Goal: Task Accomplishment & Management: Use online tool/utility

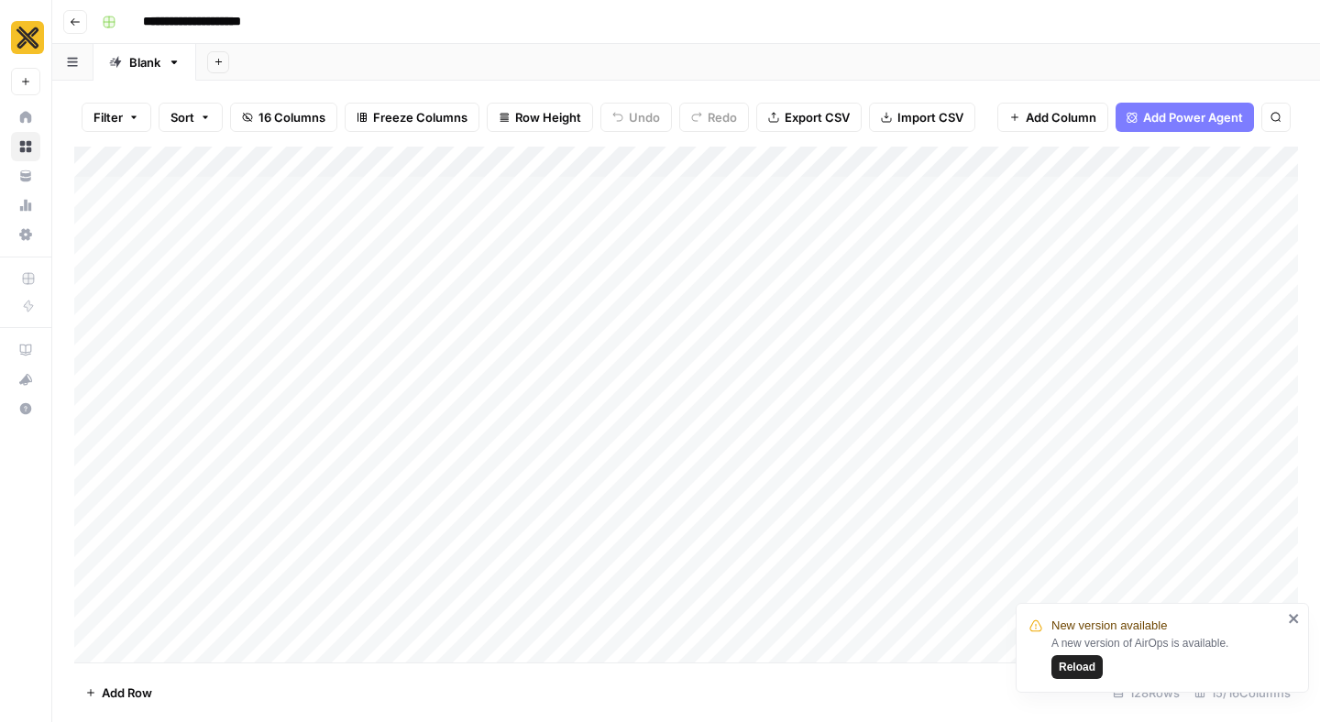
scroll to position [546, 0]
click at [937, 406] on div "Add Column" at bounding box center [686, 405] width 1224 height 516
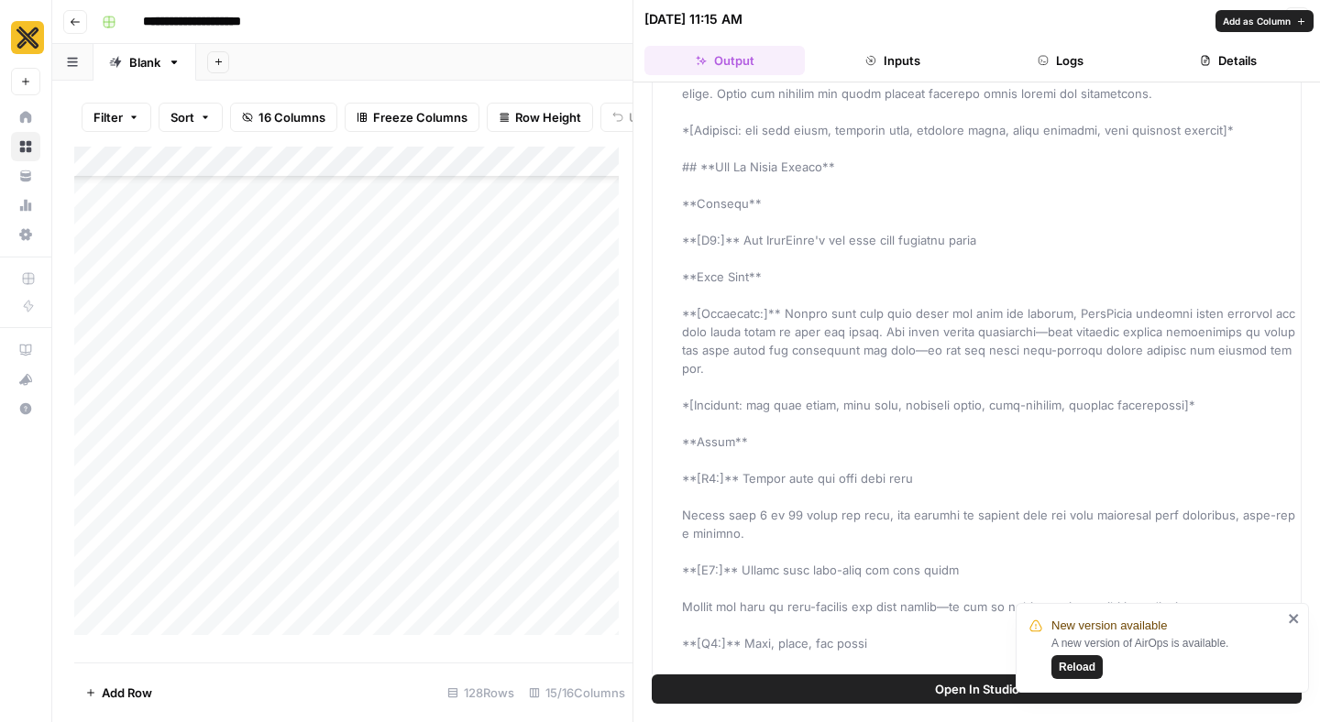
scroll to position [945, 0]
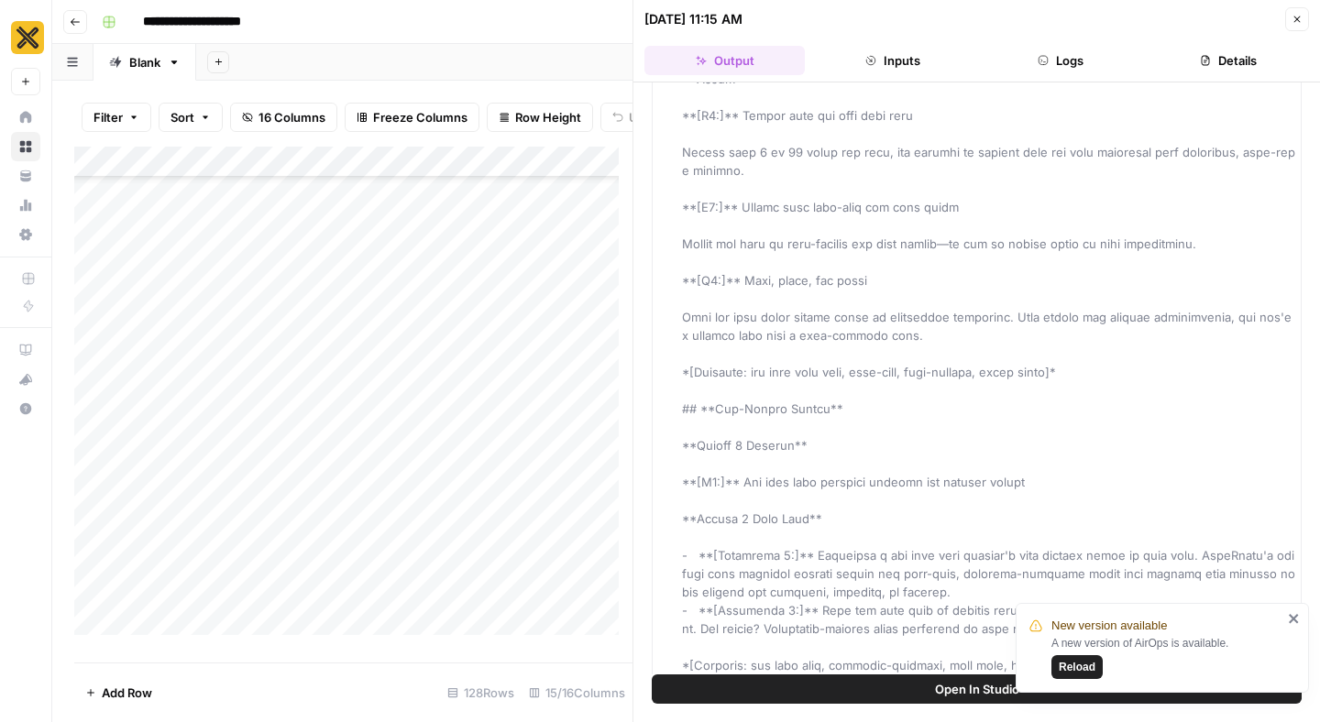
click at [1298, 21] on icon "button" at bounding box center [1297, 19] width 6 height 6
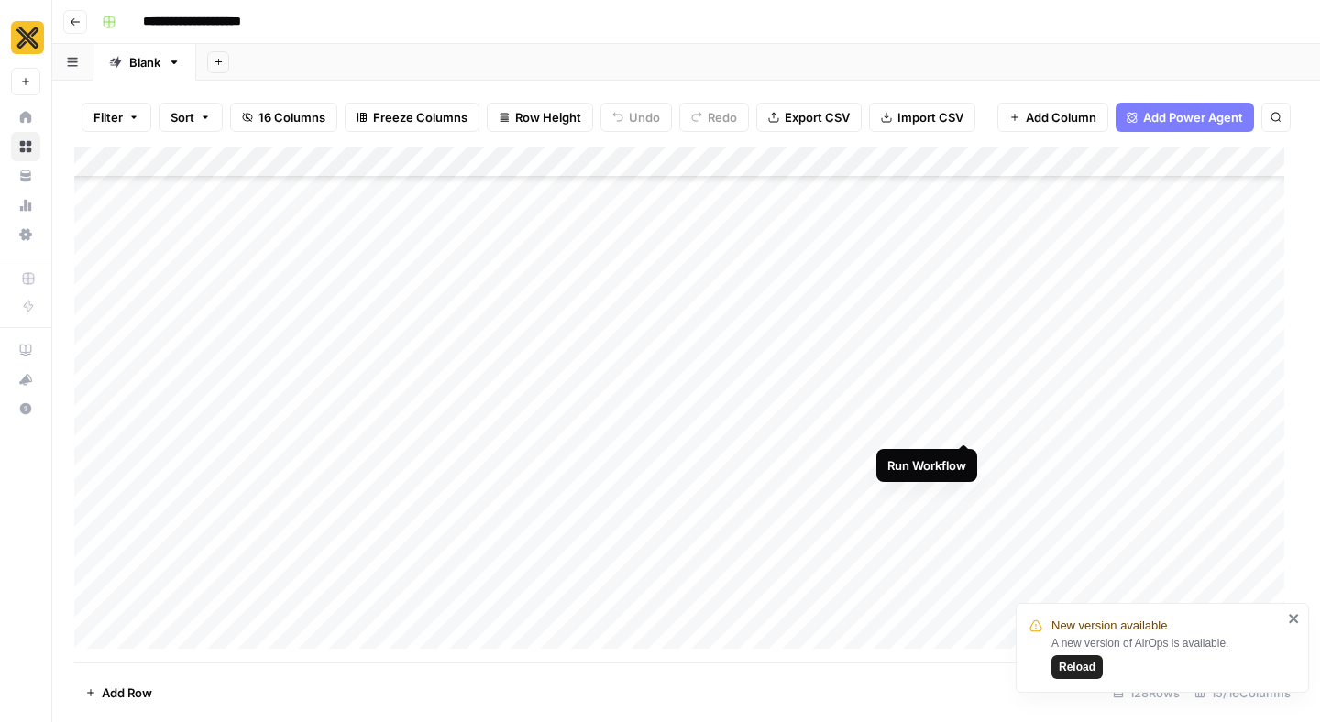
click at [967, 409] on div "Add Column" at bounding box center [686, 405] width 1224 height 516
click at [968, 408] on div "Add Column" at bounding box center [686, 405] width 1224 height 516
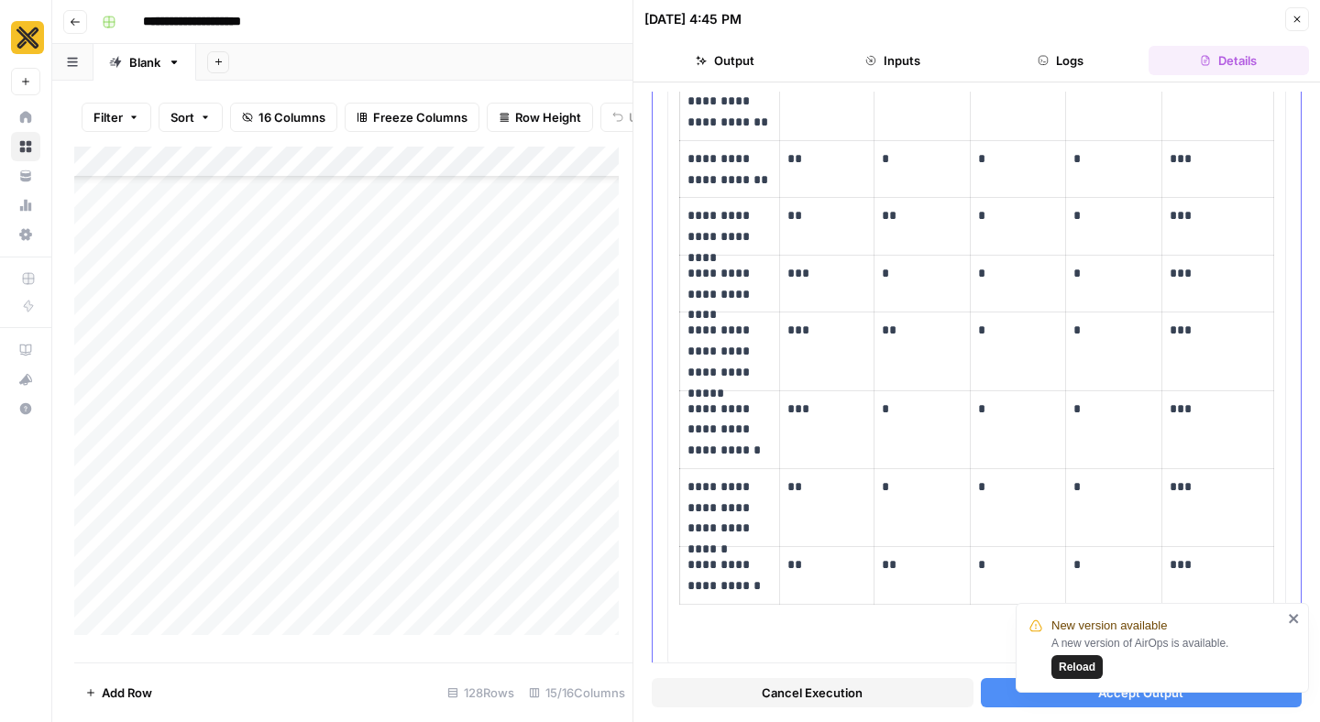
scroll to position [602, 0]
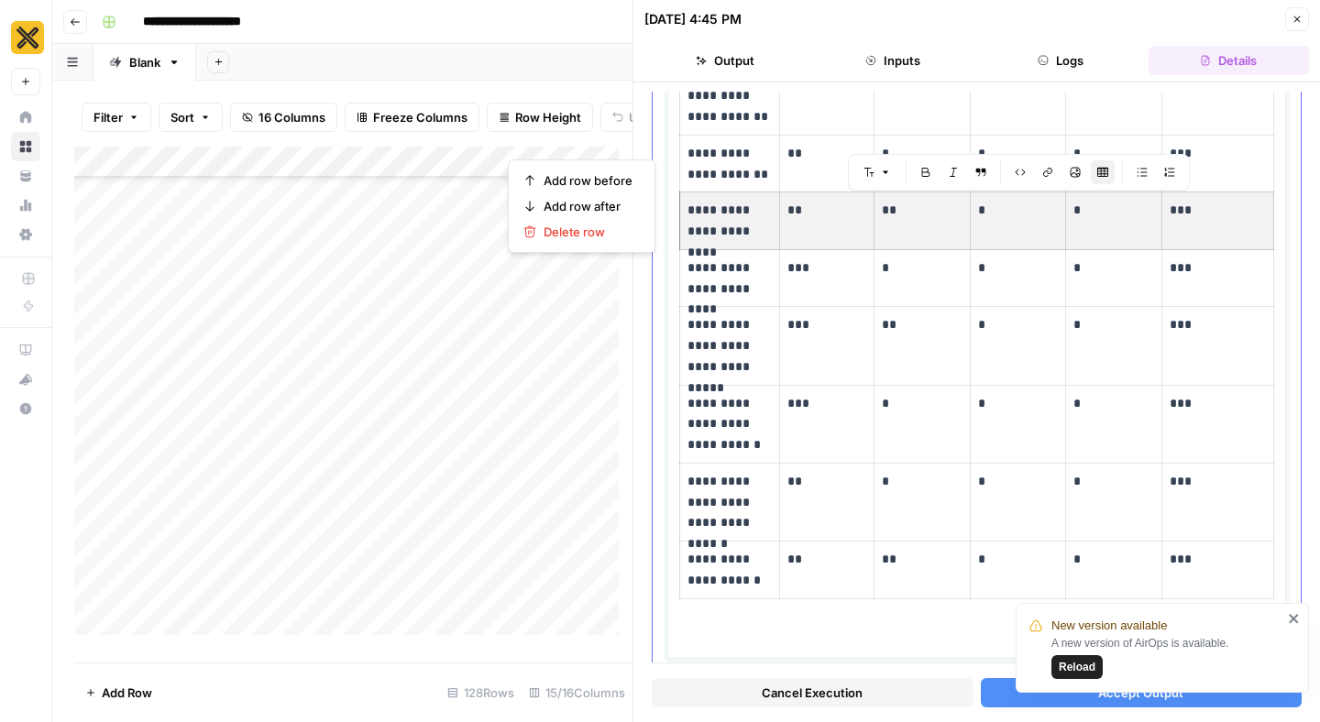
drag, startPoint x: 1204, startPoint y: 230, endPoint x: 769, endPoint y: 236, distance: 434.5
click at [769, 236] on tr "**********" at bounding box center [977, 221] width 594 height 58
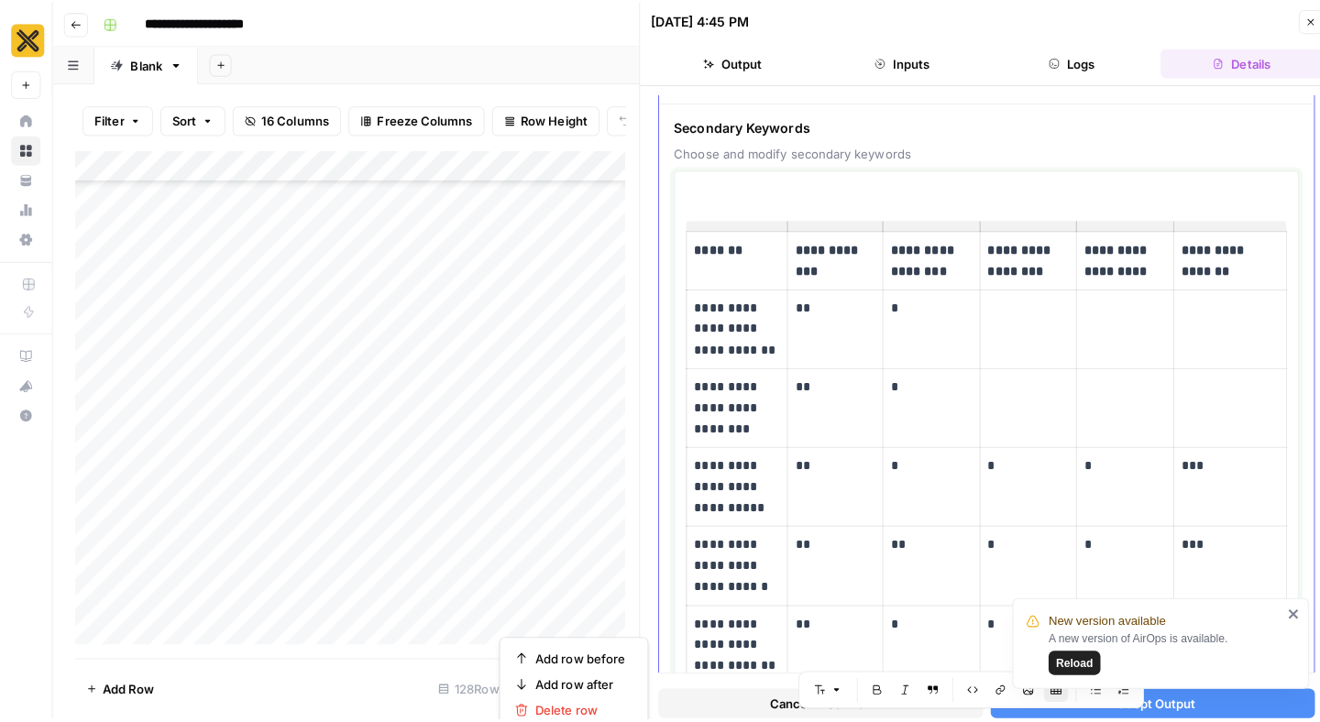
scroll to position [56, 0]
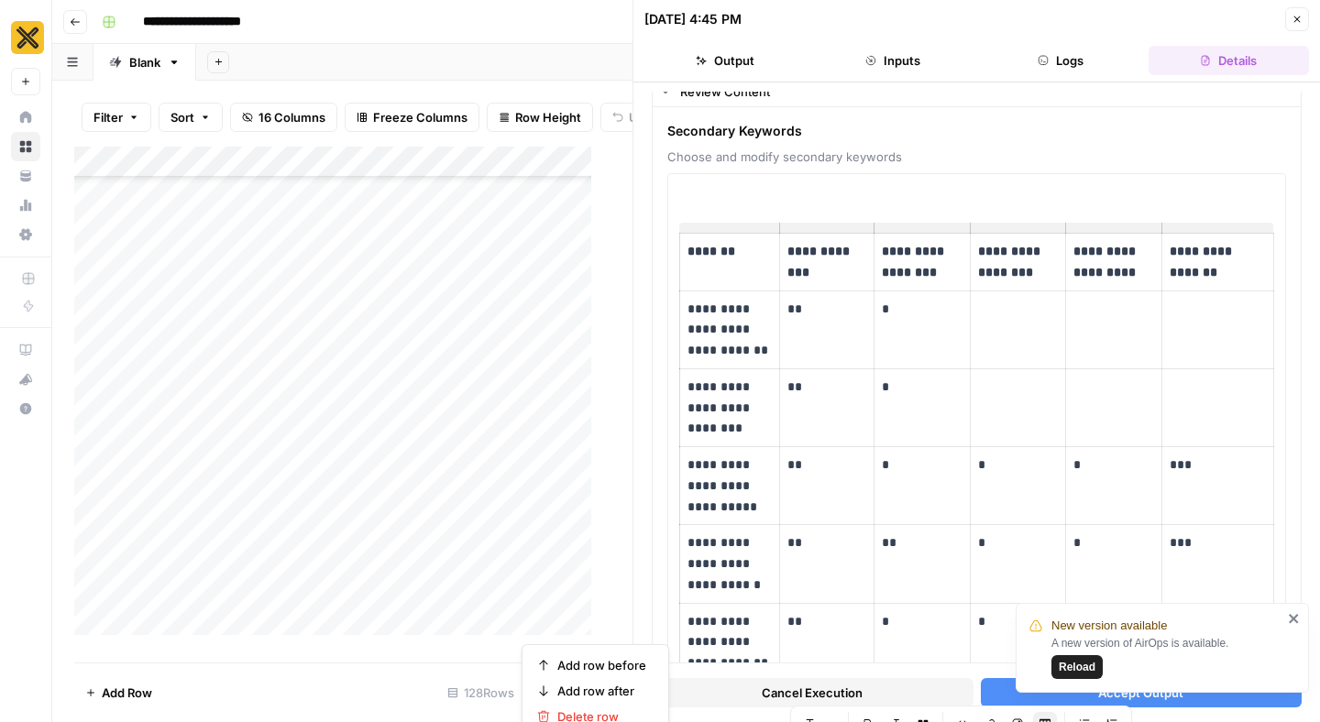
click at [577, 245] on div "Add Column" at bounding box center [339, 398] width 531 height 502
click at [1298, 18] on icon "button" at bounding box center [1297, 19] width 11 height 11
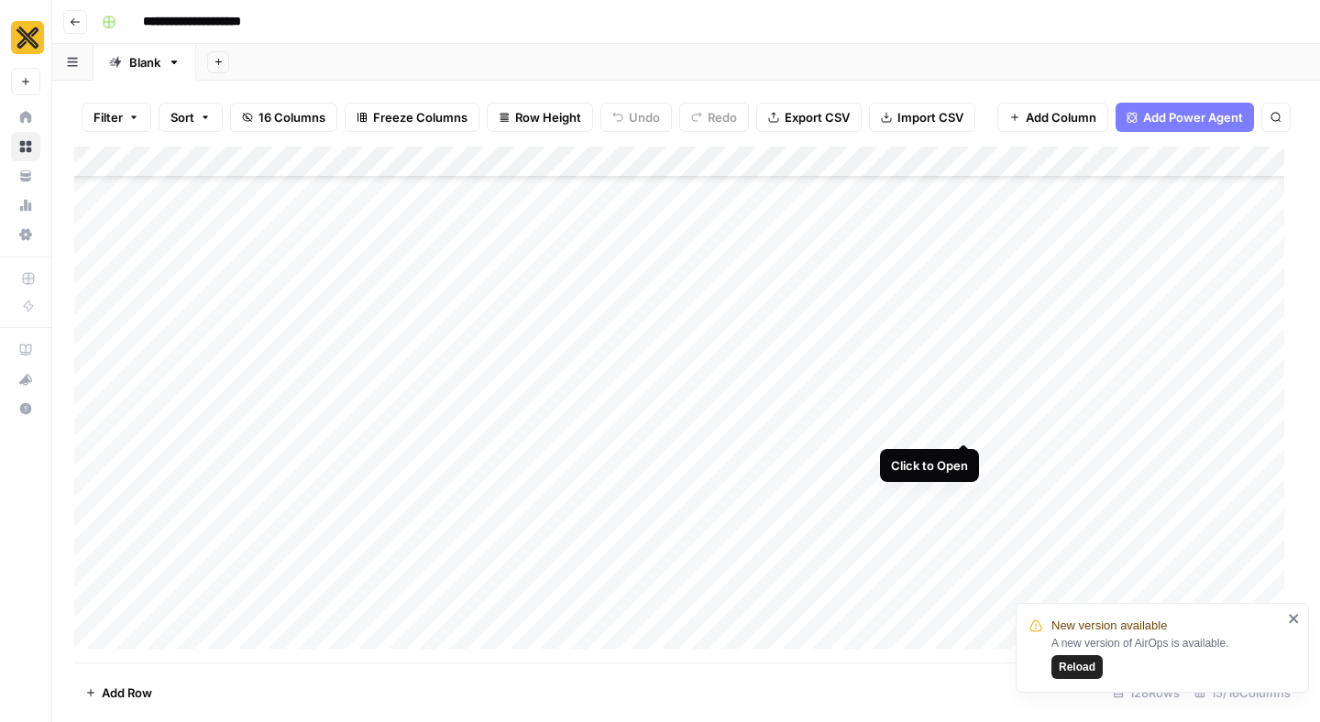
click at [960, 409] on div "Add Column" at bounding box center [686, 405] width 1224 height 516
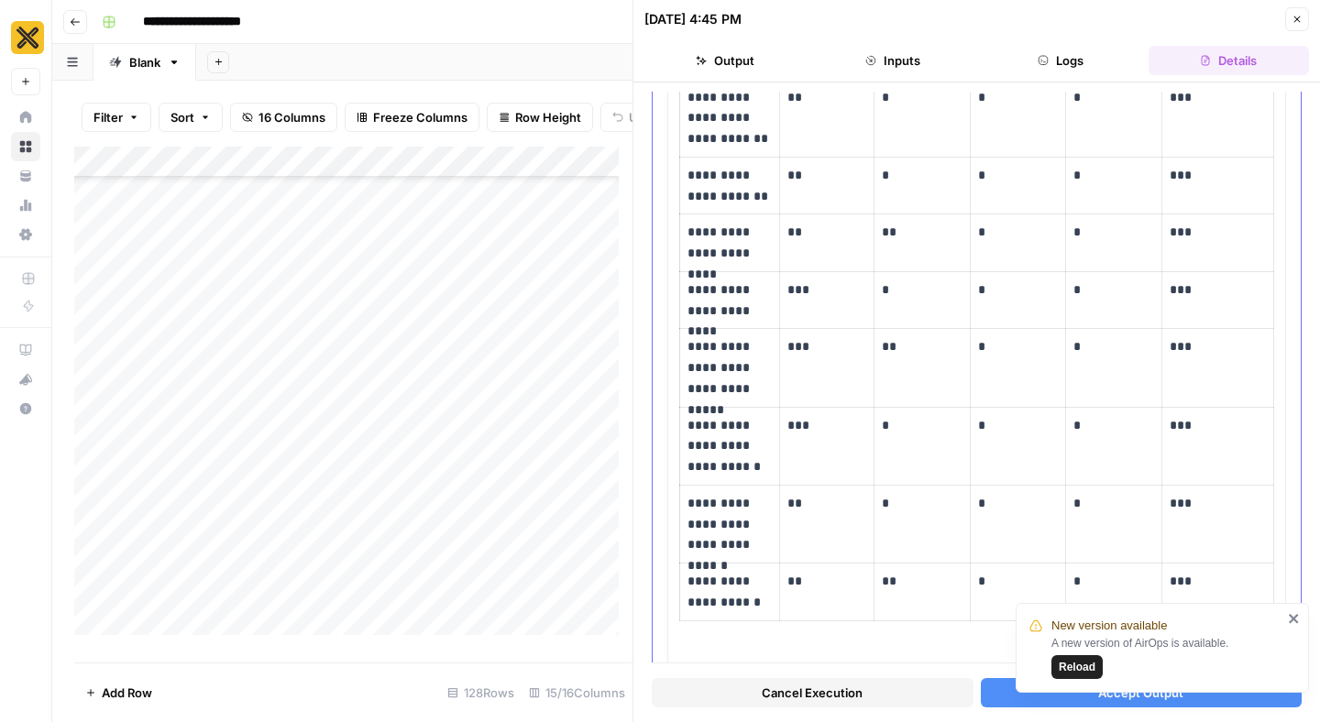
scroll to position [579, 0]
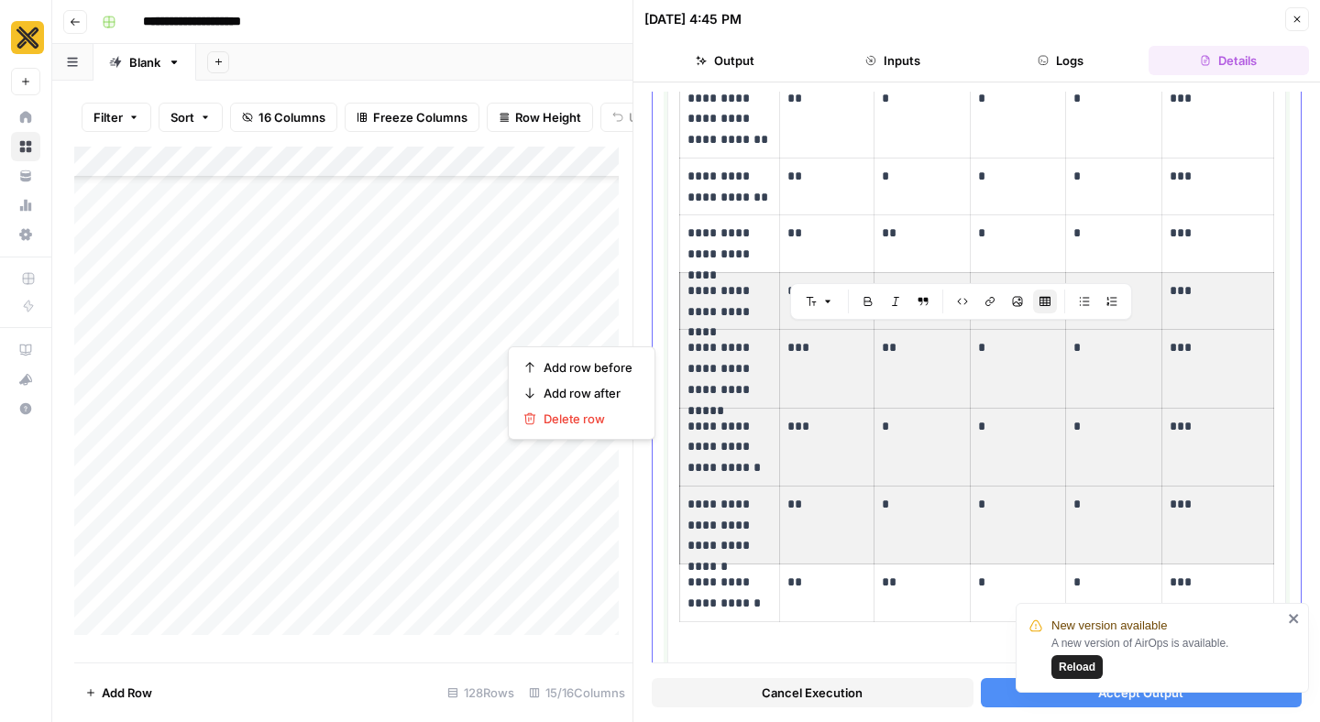
drag, startPoint x: 1182, startPoint y: 531, endPoint x: 764, endPoint y: 315, distance: 471.0
click at [764, 315] on tbody "**********" at bounding box center [977, 166] width 594 height 912
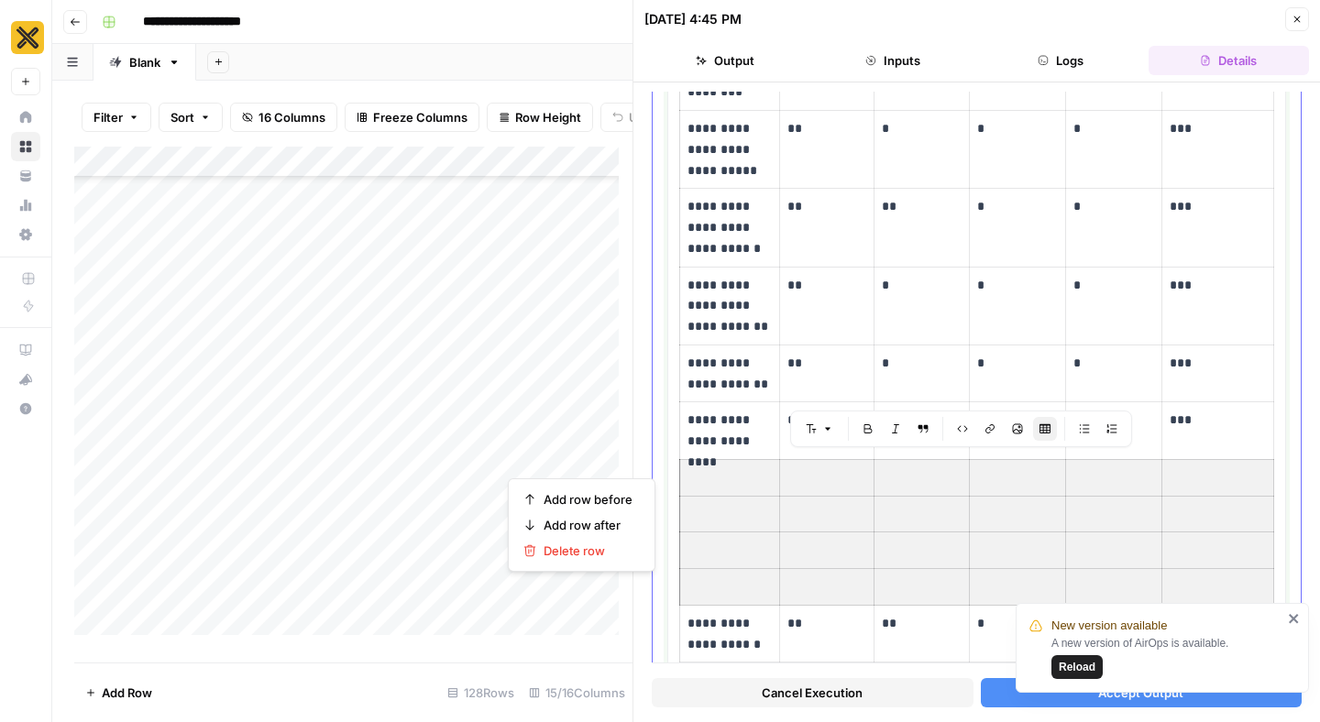
scroll to position [390, 0]
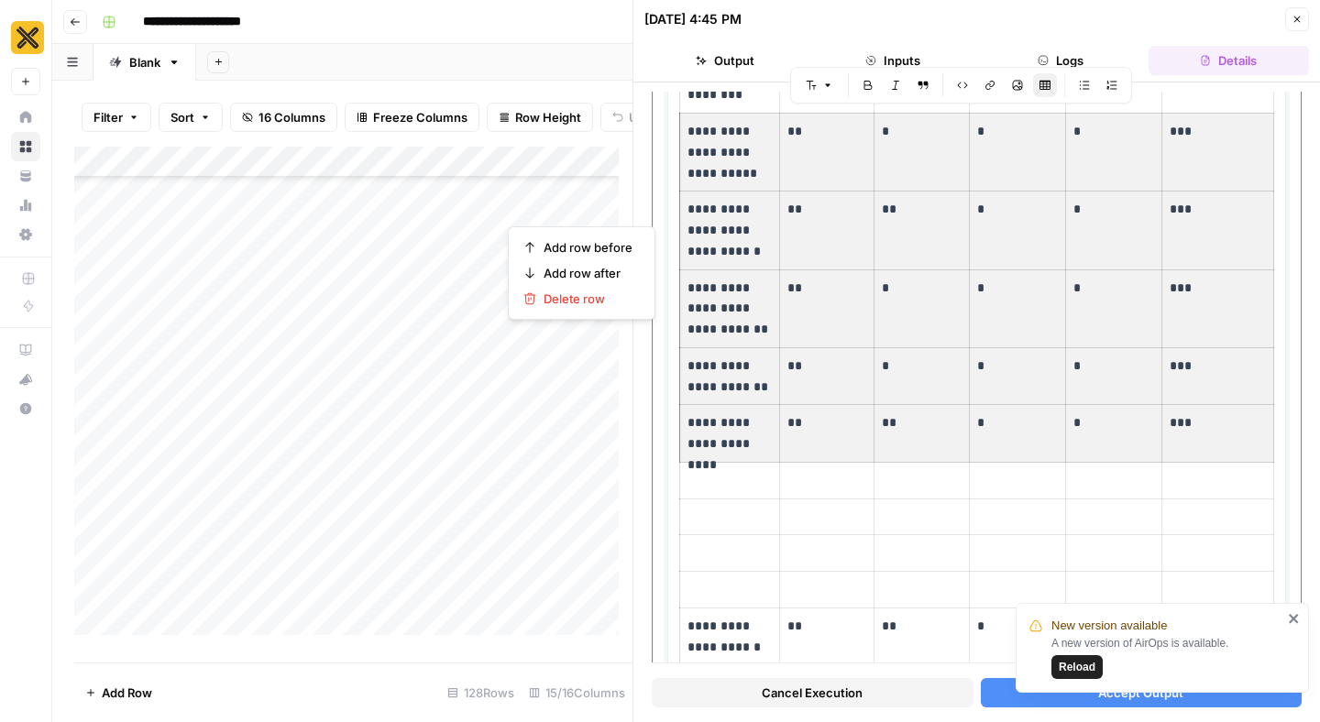
drag, startPoint x: 1206, startPoint y: 432, endPoint x: 720, endPoint y: 154, distance: 560.4
click at [720, 154] on tbody "**********" at bounding box center [977, 282] width 594 height 765
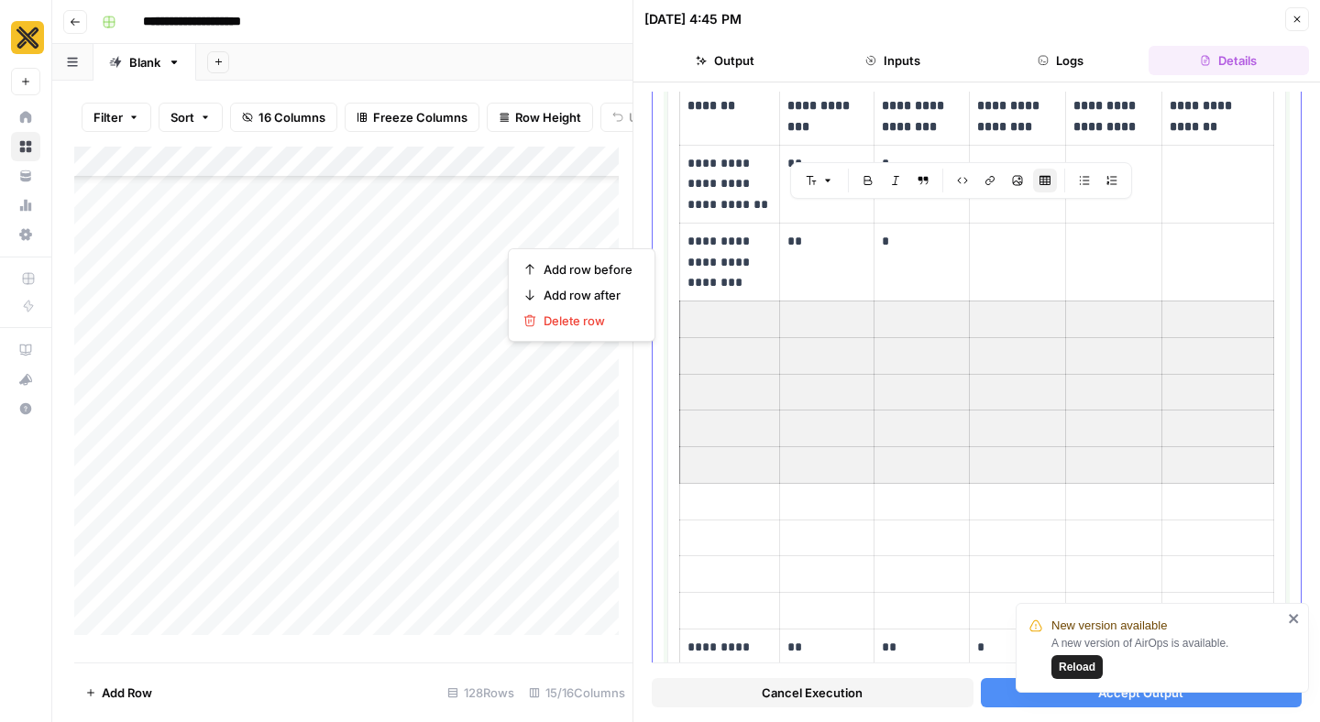
scroll to position [97, 0]
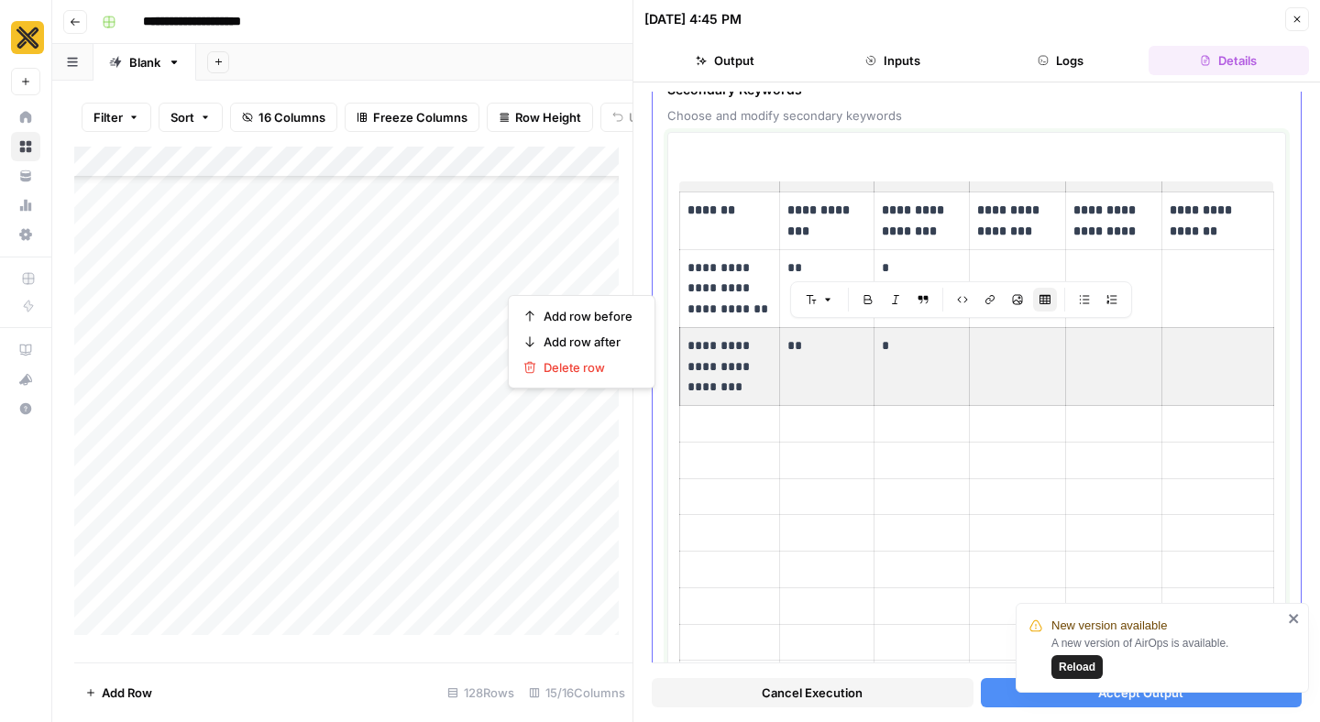
drag, startPoint x: 1221, startPoint y: 371, endPoint x: 722, endPoint y: 341, distance: 499.6
click at [722, 341] on tr "**********" at bounding box center [977, 366] width 594 height 78
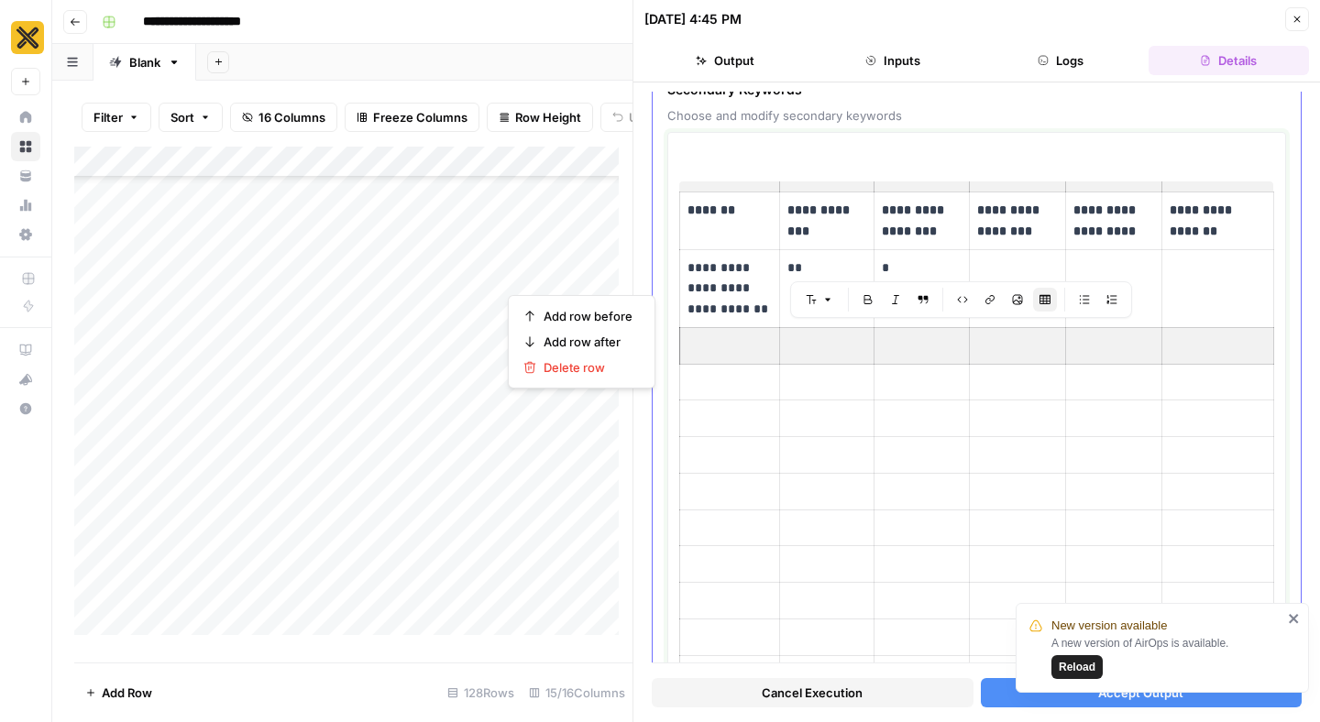
click at [734, 346] on p at bounding box center [728, 345] width 82 height 21
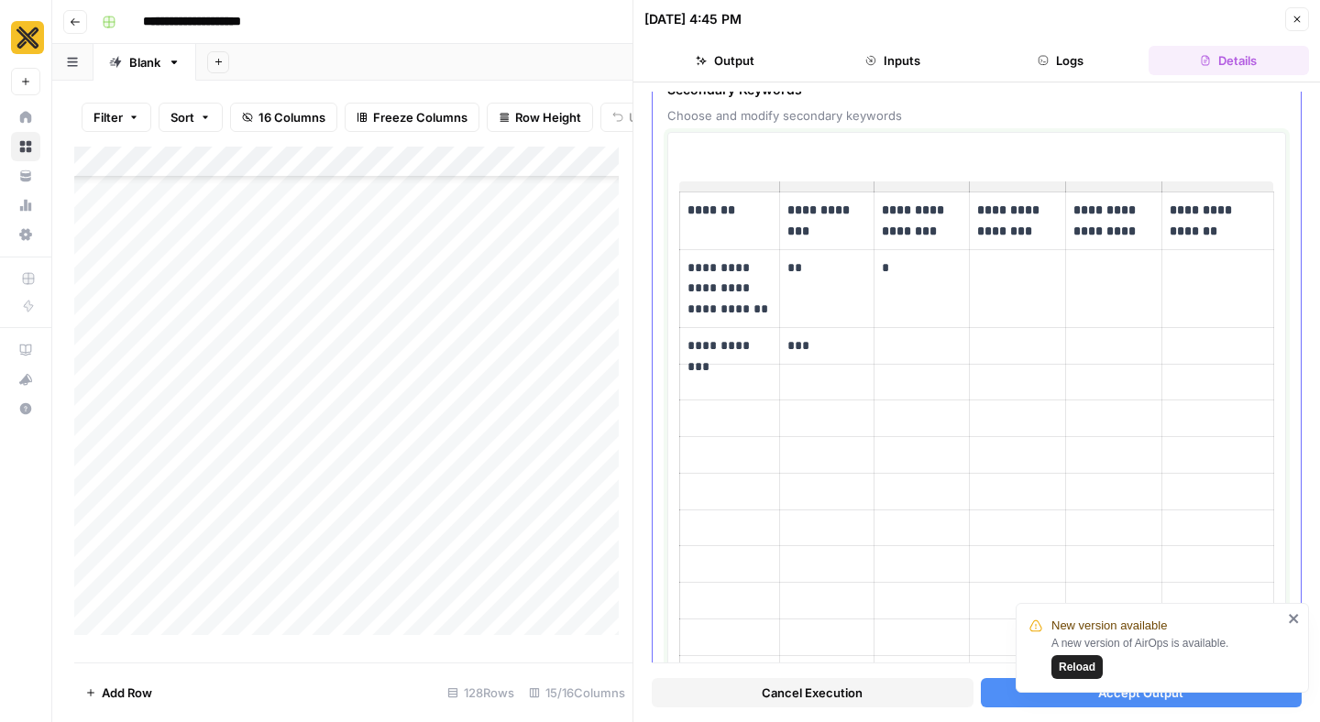
click at [734, 386] on p at bounding box center [728, 382] width 82 height 21
click at [795, 395] on td at bounding box center [826, 393] width 94 height 58
click at [740, 443] on p at bounding box center [728, 439] width 82 height 21
click at [723, 438] on p at bounding box center [728, 439] width 82 height 21
click at [1294, 619] on icon "close" at bounding box center [1293, 618] width 9 height 9
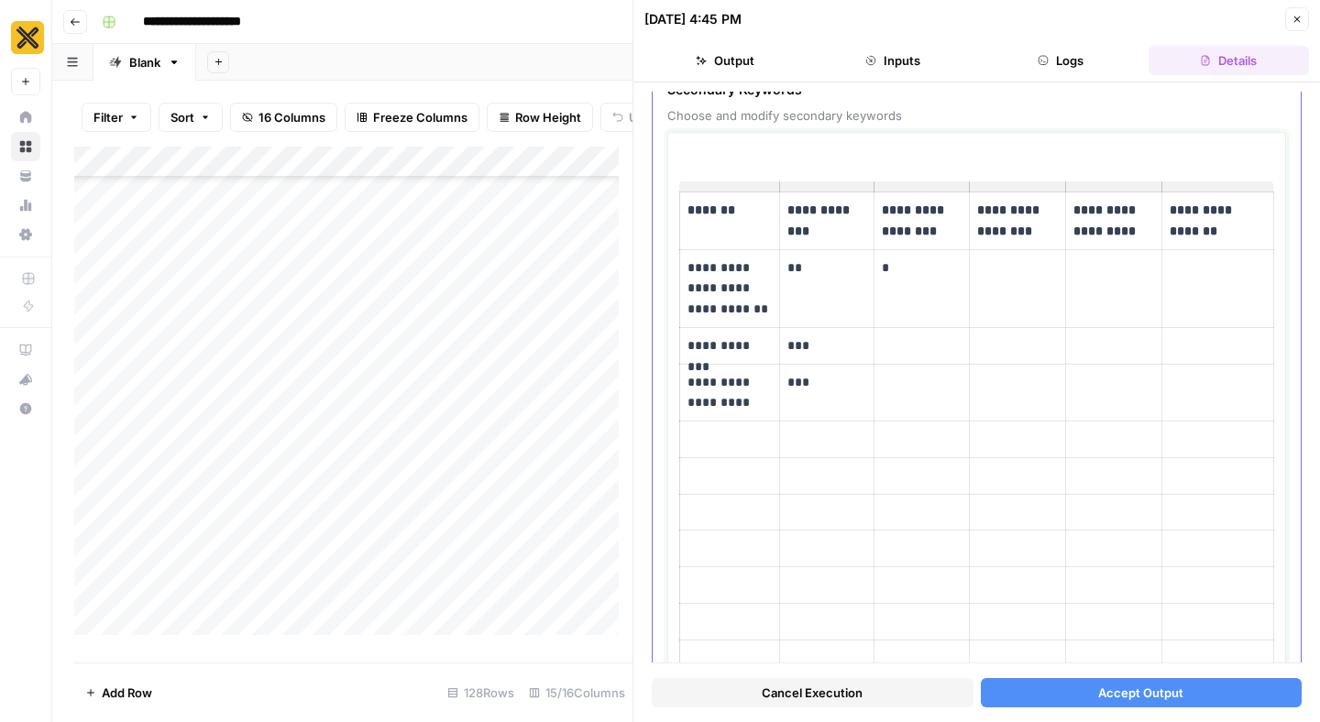
click at [735, 434] on p at bounding box center [728, 439] width 82 height 21
click at [797, 459] on td at bounding box center [826, 451] width 94 height 58
click at [1023, 691] on button "Accept Output" at bounding box center [1142, 692] width 322 height 29
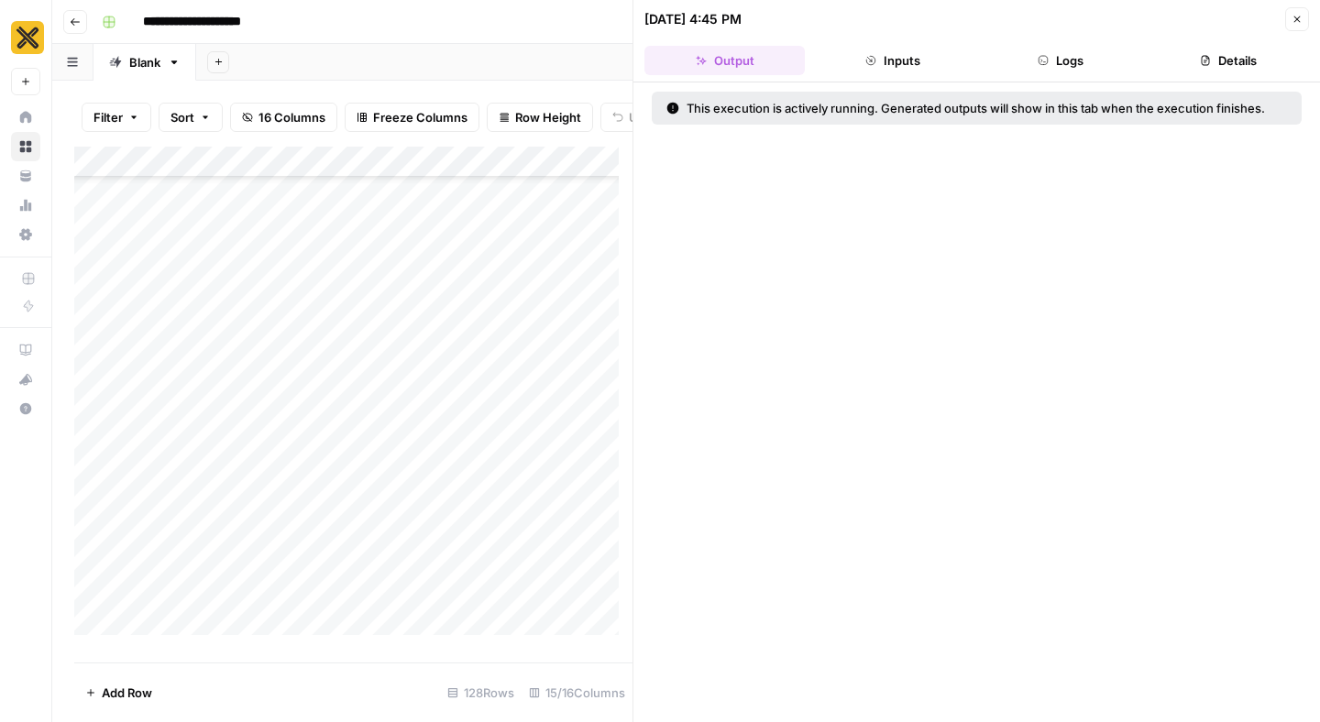
click at [1296, 19] on icon "button" at bounding box center [1297, 19] width 11 height 11
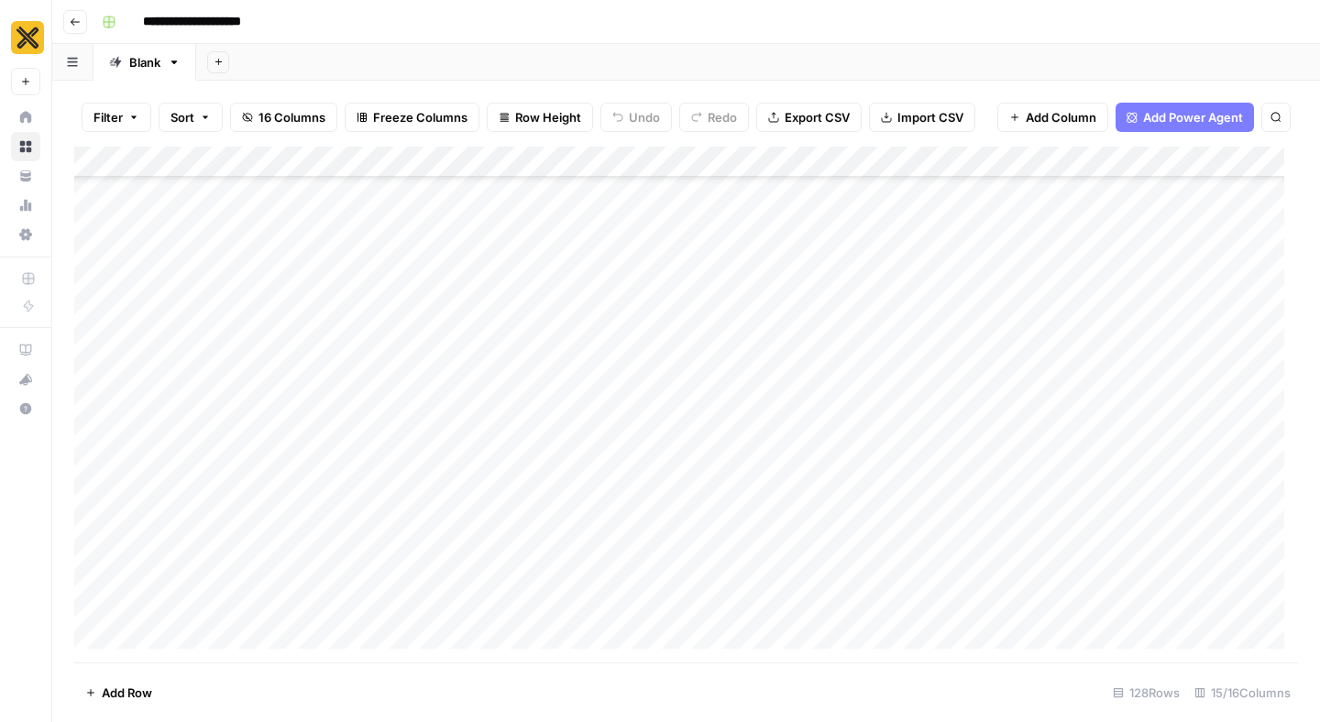
scroll to position [579, 0]
click at [940, 377] on div "Add Column" at bounding box center [686, 405] width 1224 height 516
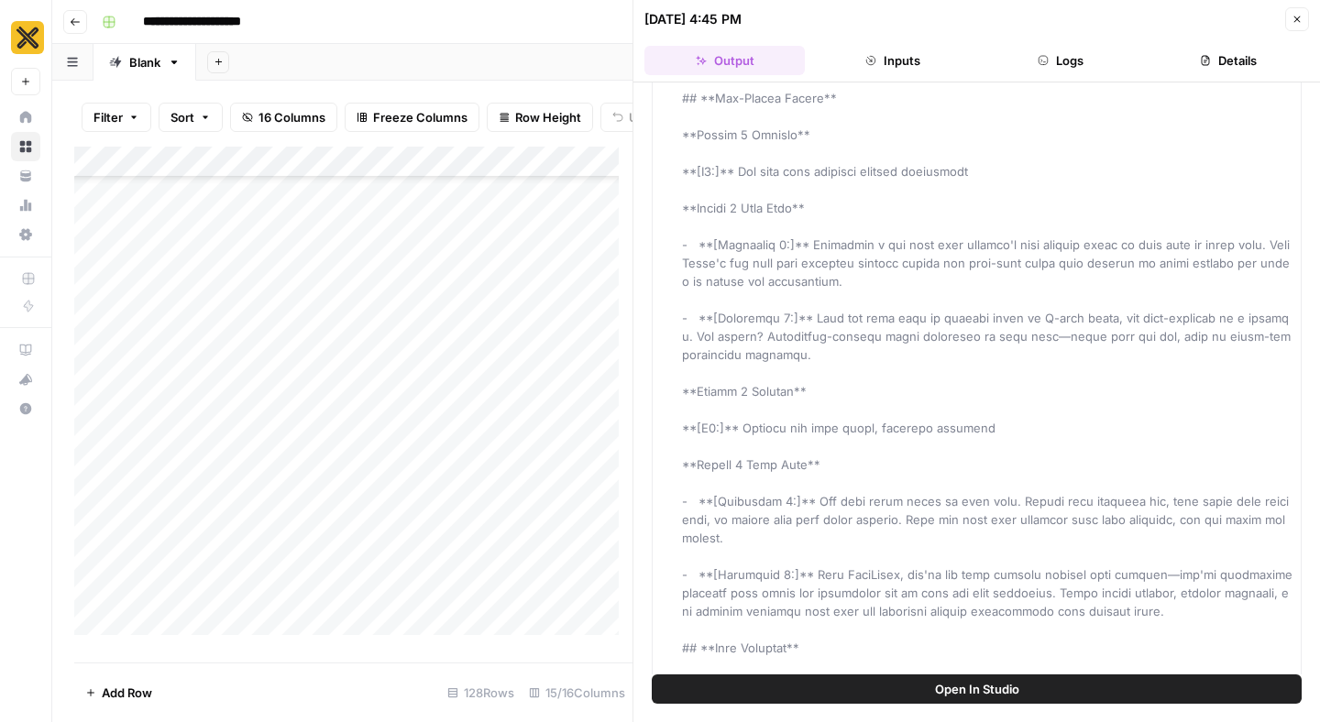
scroll to position [1149, 0]
click at [767, 340] on span at bounding box center [990, 627] width 617 height 3278
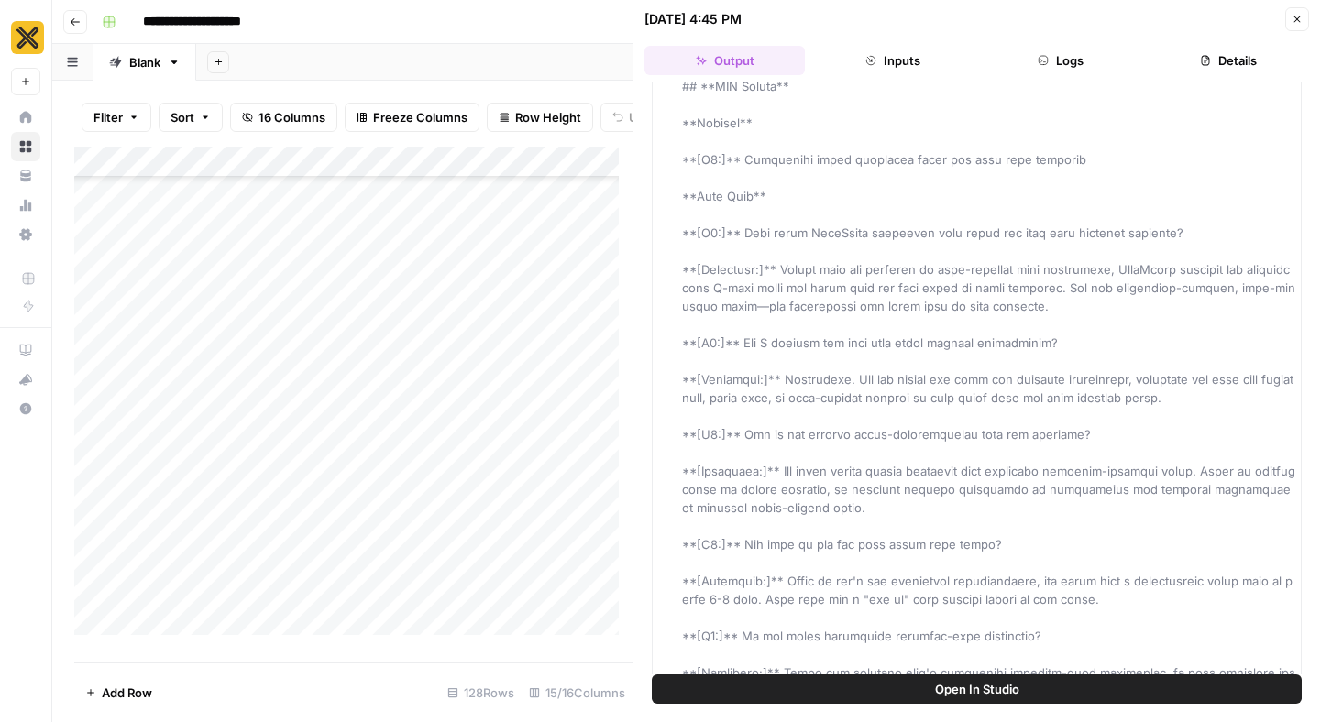
scroll to position [1946, 0]
click at [1304, 22] on button "Close" at bounding box center [1297, 19] width 24 height 24
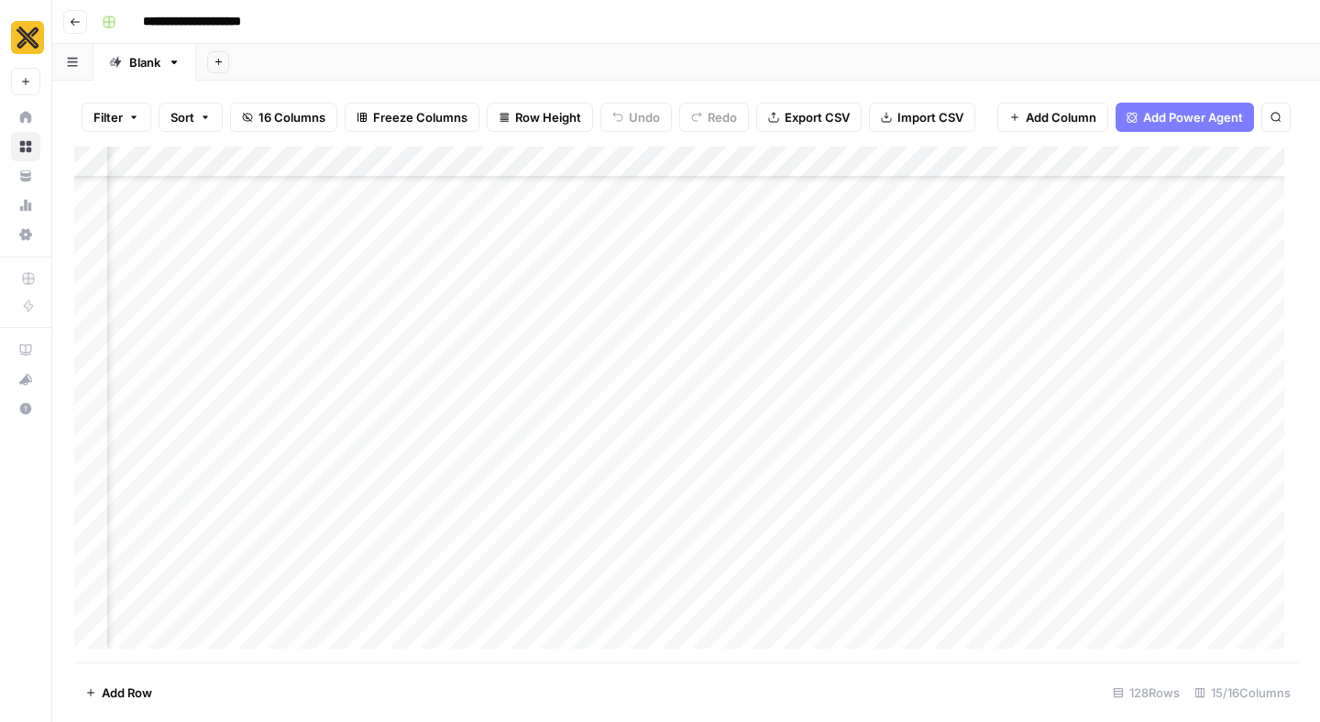
scroll to position [734, 1506]
click at [1069, 419] on div "Add Column" at bounding box center [686, 405] width 1224 height 516
click at [1069, 368] on div "Add Column" at bounding box center [686, 405] width 1224 height 516
click at [1065, 327] on div "Add Column" at bounding box center [686, 405] width 1224 height 516
click at [1061, 297] on div "Add Column" at bounding box center [686, 405] width 1224 height 516
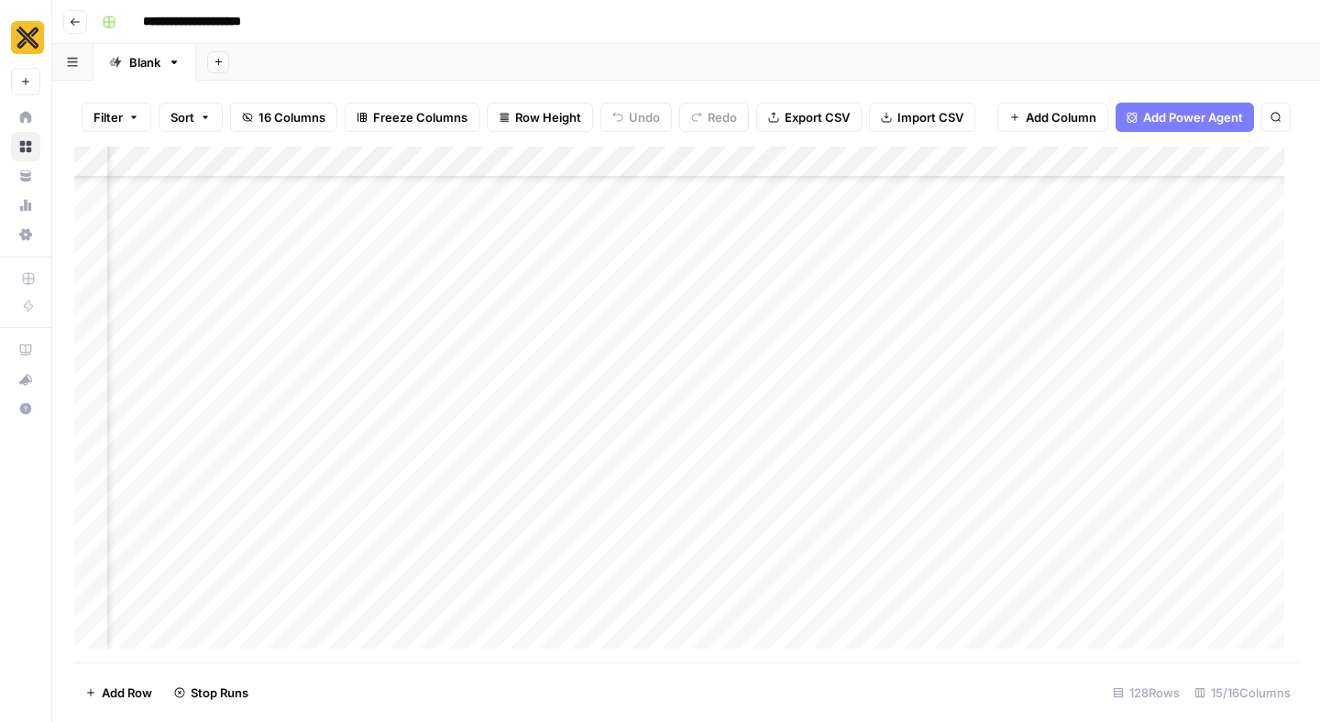
click at [1065, 324] on div "Add Column" at bounding box center [686, 405] width 1224 height 516
click at [1070, 562] on div "Add Column" at bounding box center [686, 405] width 1224 height 516
click at [405, 389] on div "Add Column" at bounding box center [686, 405] width 1224 height 516
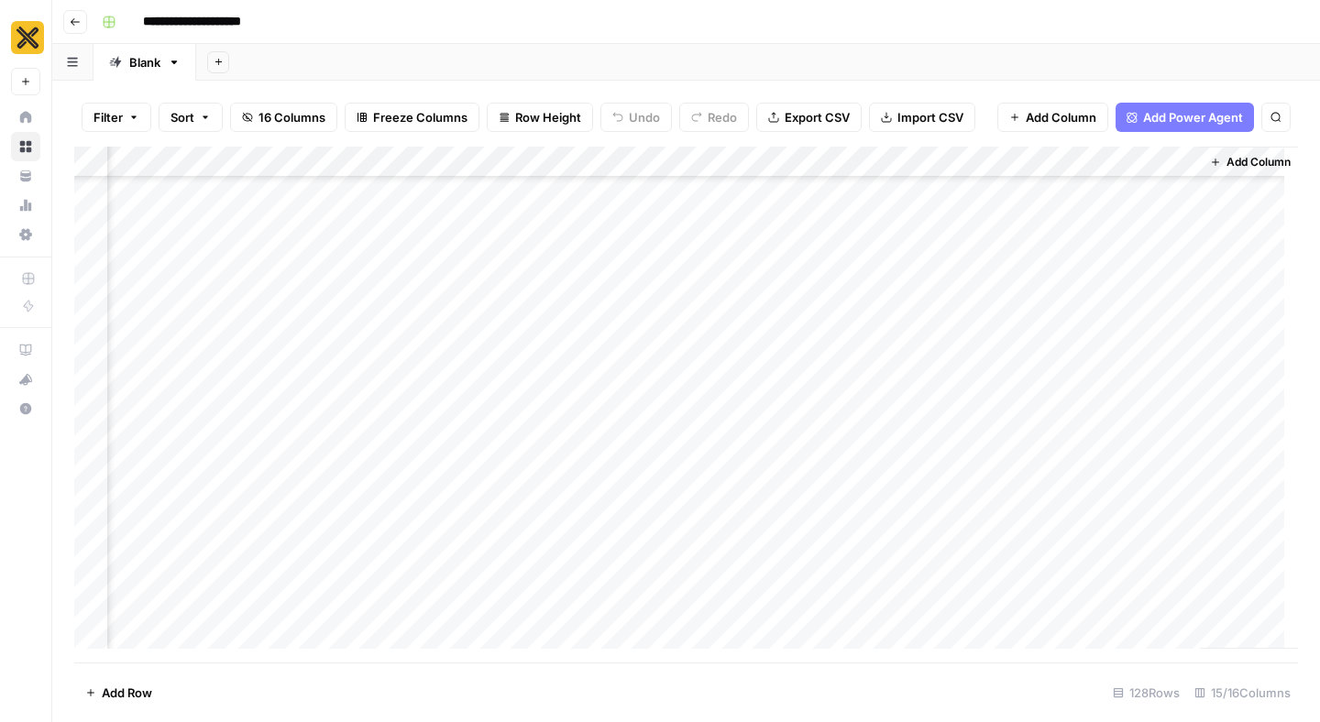
click at [915, 493] on div "Add Column" at bounding box center [686, 405] width 1224 height 516
click at [927, 438] on div "Add Column" at bounding box center [686, 405] width 1224 height 516
click at [928, 540] on div "Add Column" at bounding box center [686, 405] width 1224 height 516
click at [927, 588] on div "Add Column" at bounding box center [686, 405] width 1224 height 516
click at [926, 621] on div "Add Column" at bounding box center [686, 405] width 1224 height 516
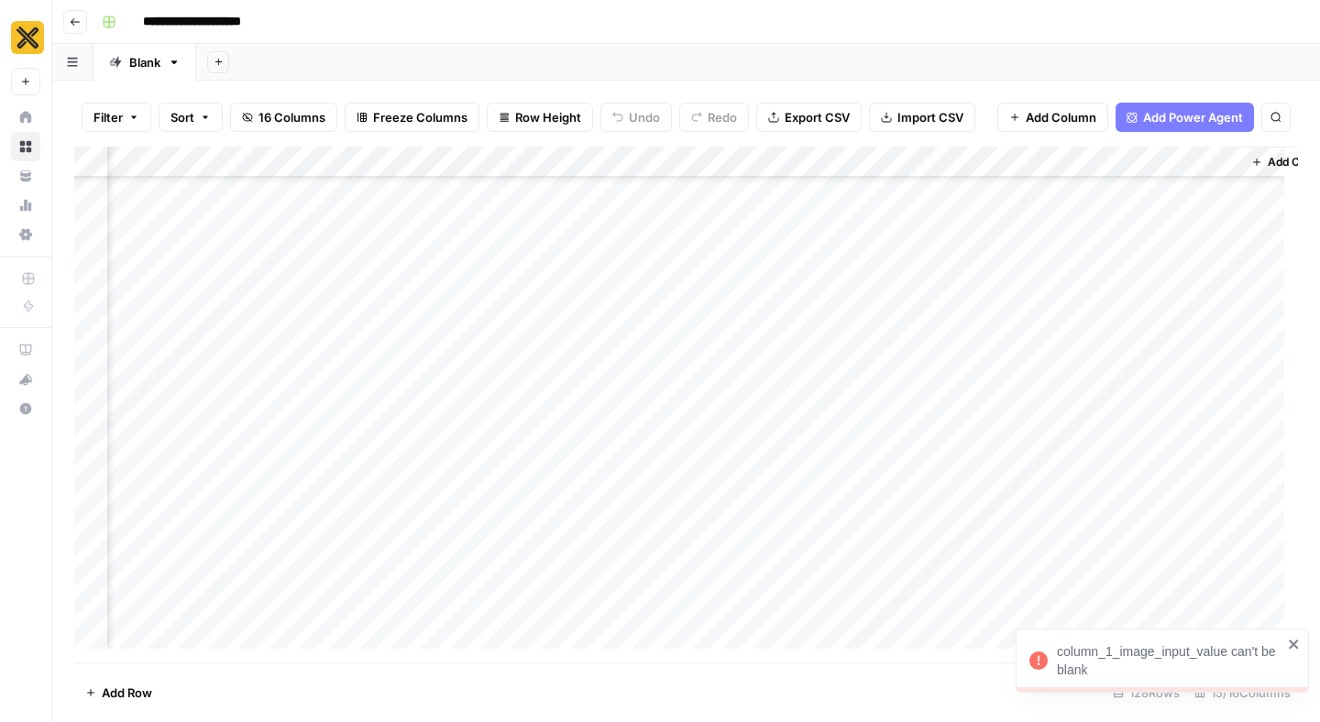
scroll to position [1047, 1610]
click at [1293, 645] on icon "close" at bounding box center [1293, 644] width 9 height 9
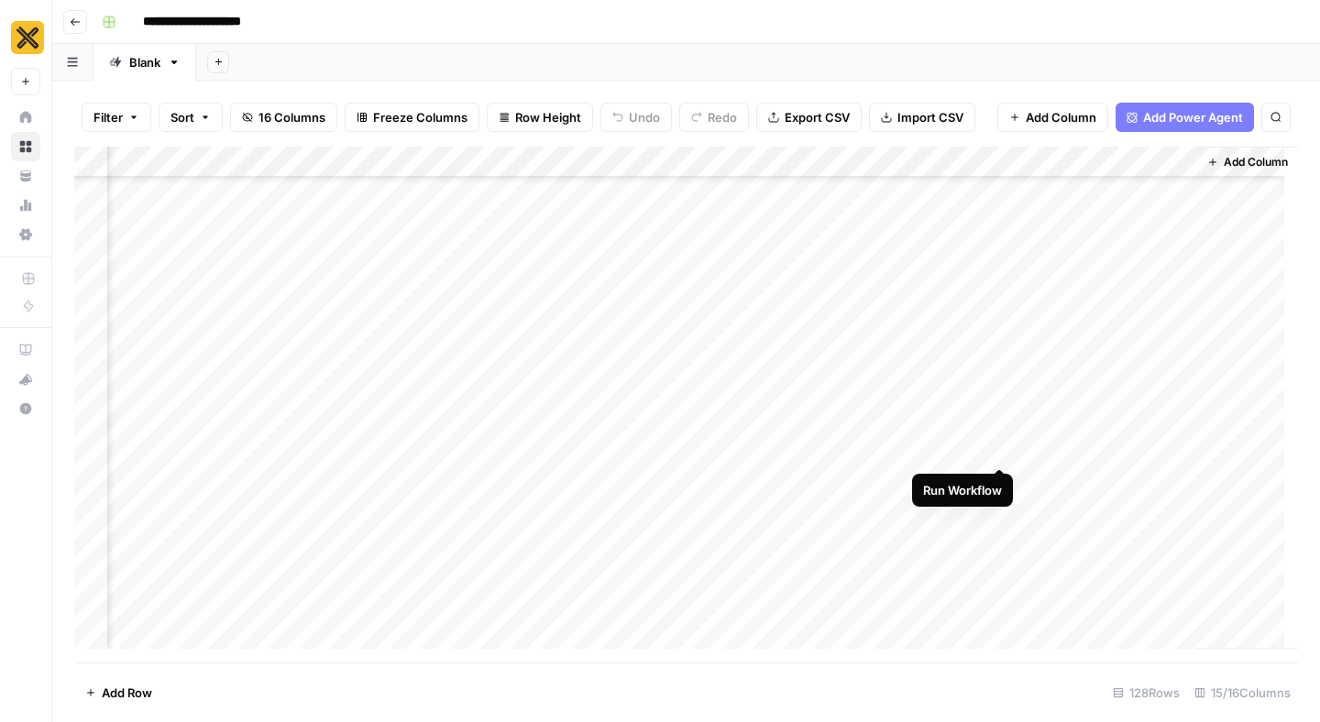
click at [1000, 427] on div "Add Column" at bounding box center [686, 405] width 1224 height 516
click at [1125, 240] on div "Add Column" at bounding box center [686, 405] width 1224 height 516
click at [1000, 368] on div "Add Column" at bounding box center [686, 405] width 1224 height 516
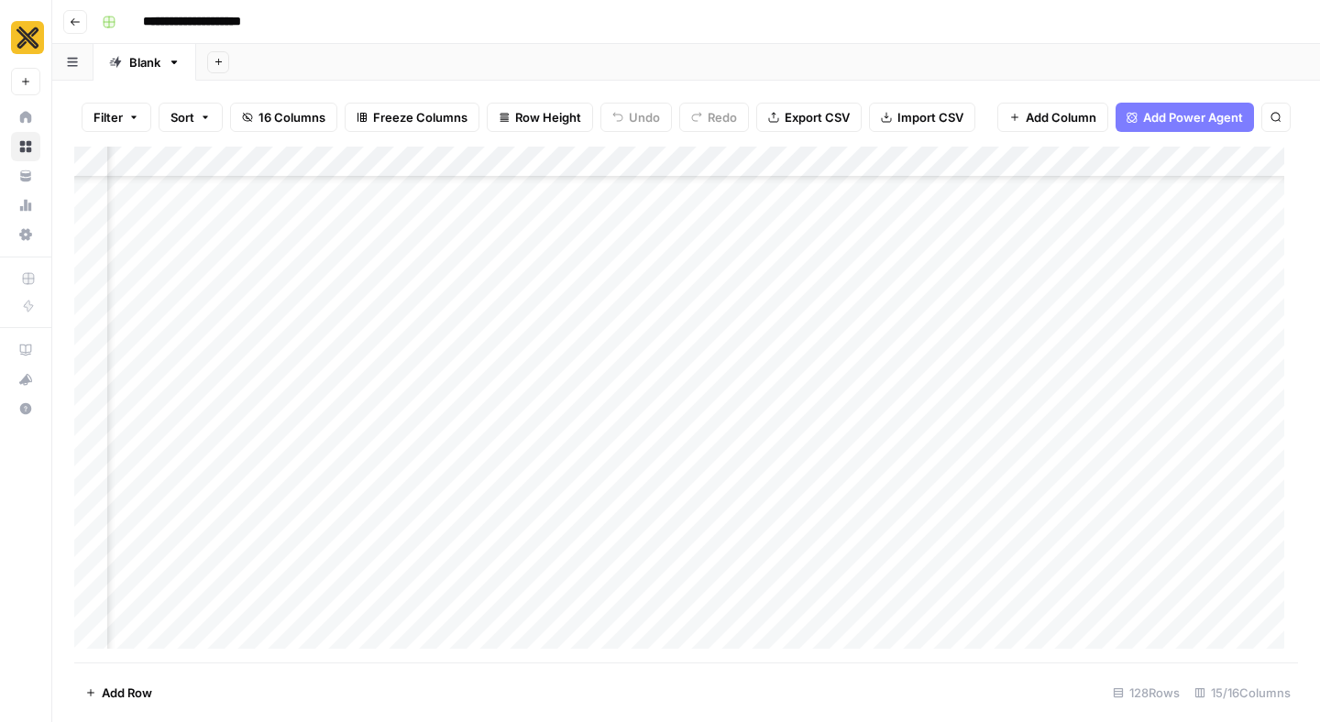
scroll to position [1199, 353]
click at [608, 519] on div "Add Column" at bounding box center [686, 405] width 1224 height 516
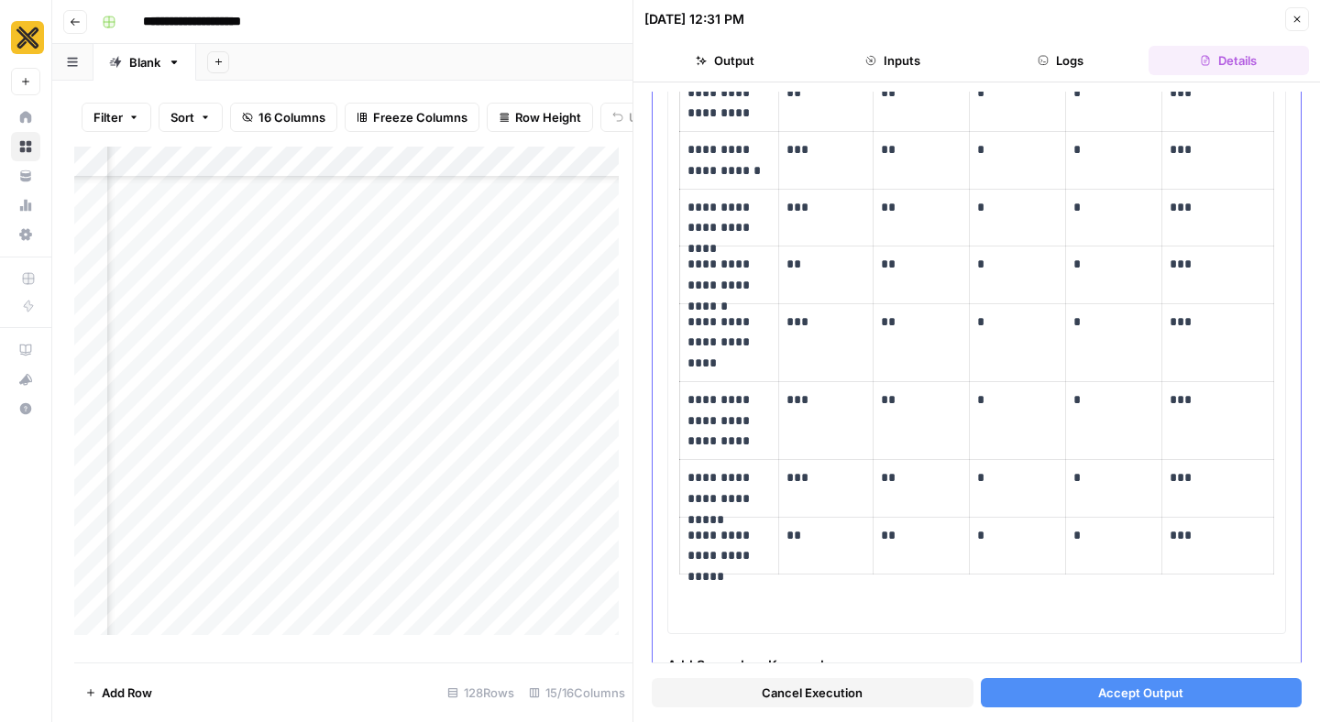
scroll to position [449, 0]
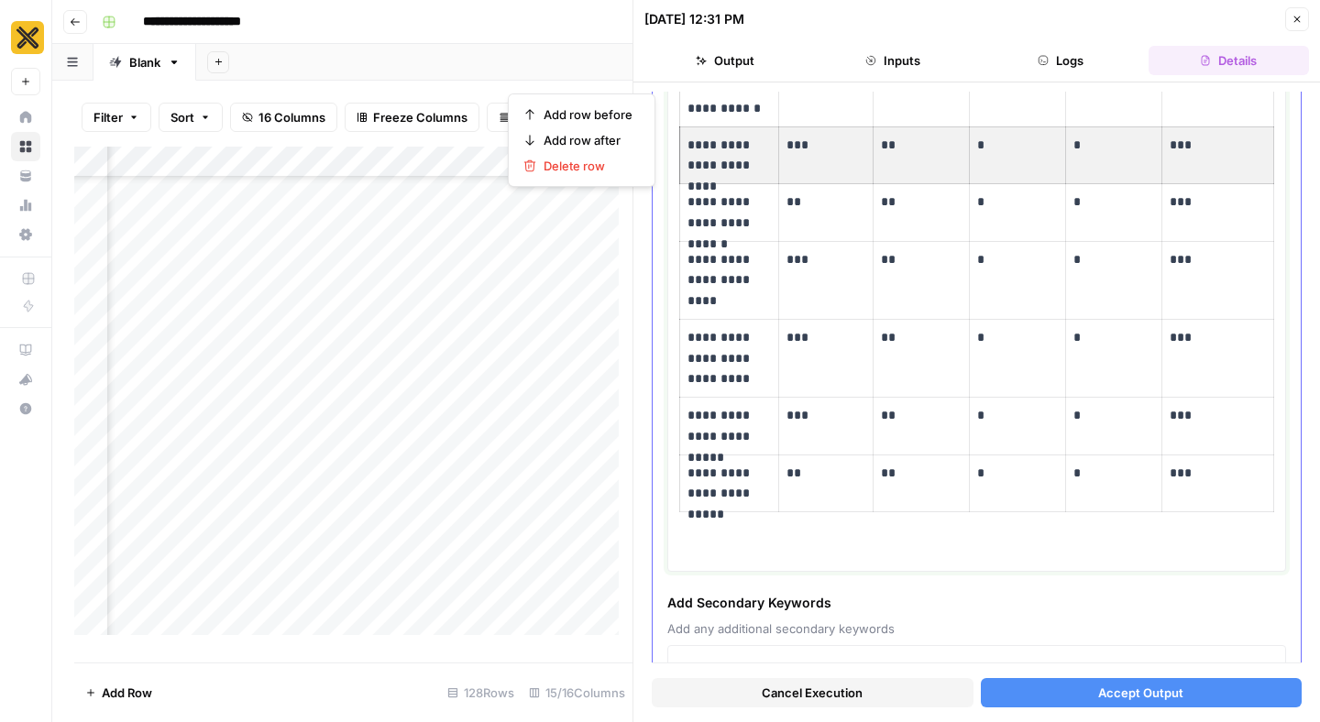
drag, startPoint x: 1199, startPoint y: 168, endPoint x: 750, endPoint y: 144, distance: 449.8
click at [750, 144] on tr "**********" at bounding box center [977, 155] width 594 height 58
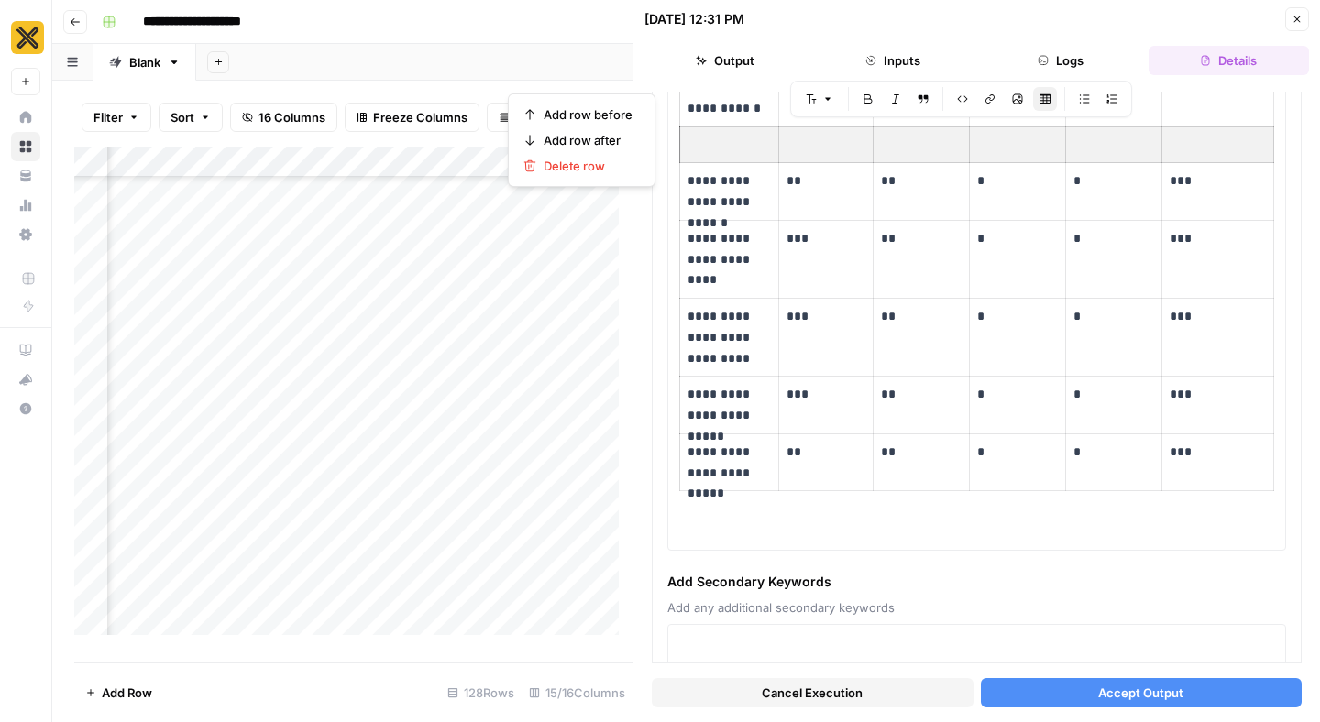
click at [1045, 696] on button "Accept Output" at bounding box center [1142, 692] width 322 height 29
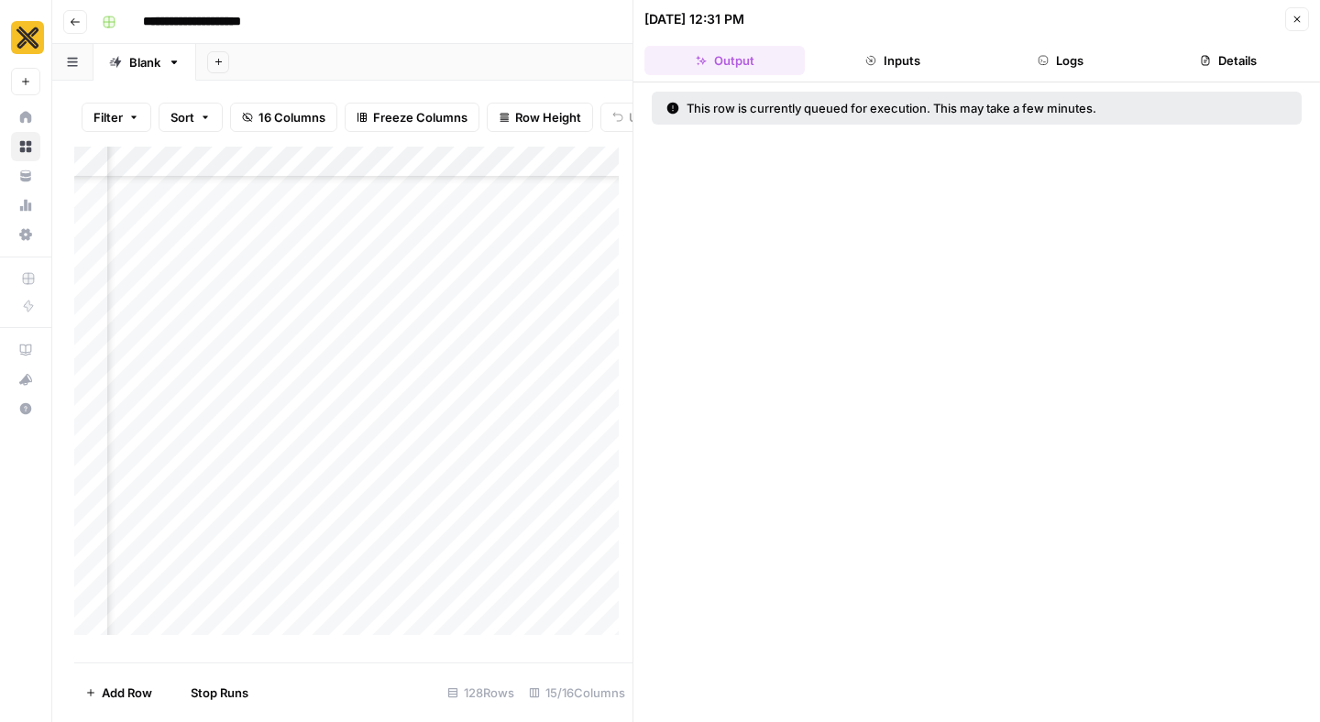
click at [1302, 20] on icon "button" at bounding box center [1297, 19] width 11 height 11
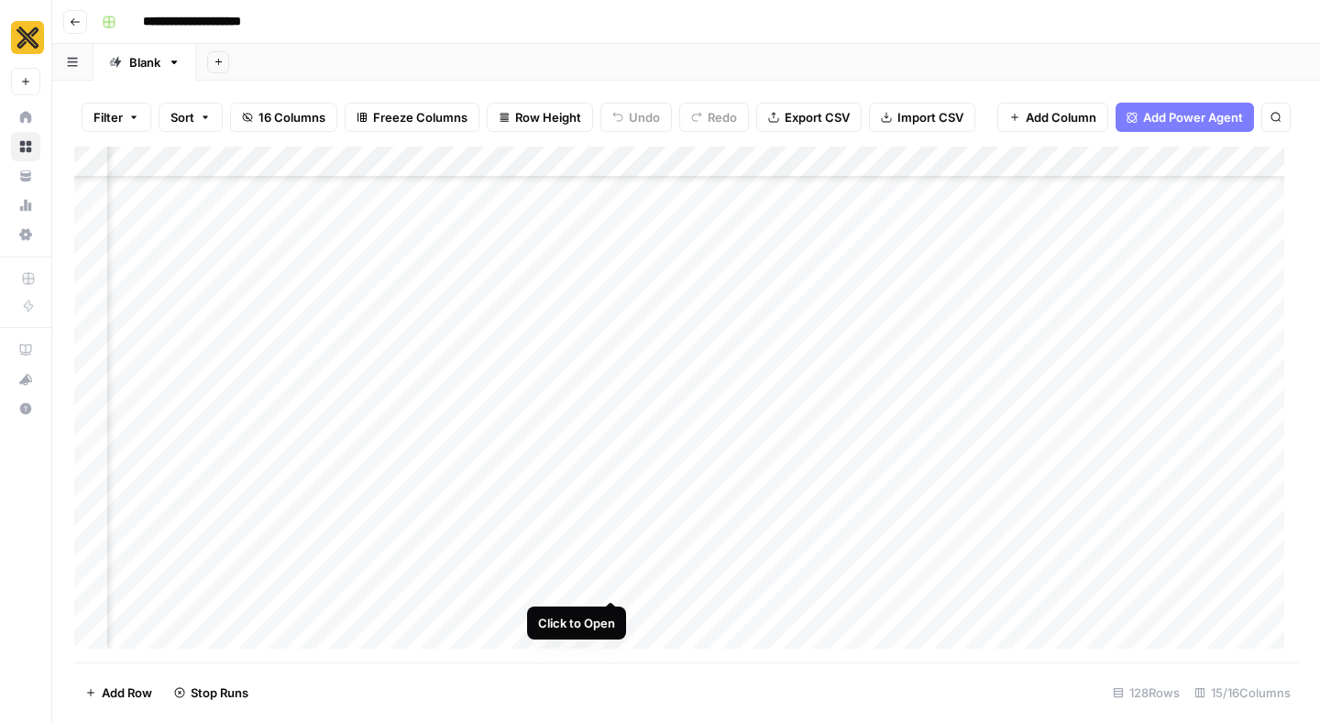
click at [613, 566] on div "Add Column" at bounding box center [686, 405] width 1224 height 516
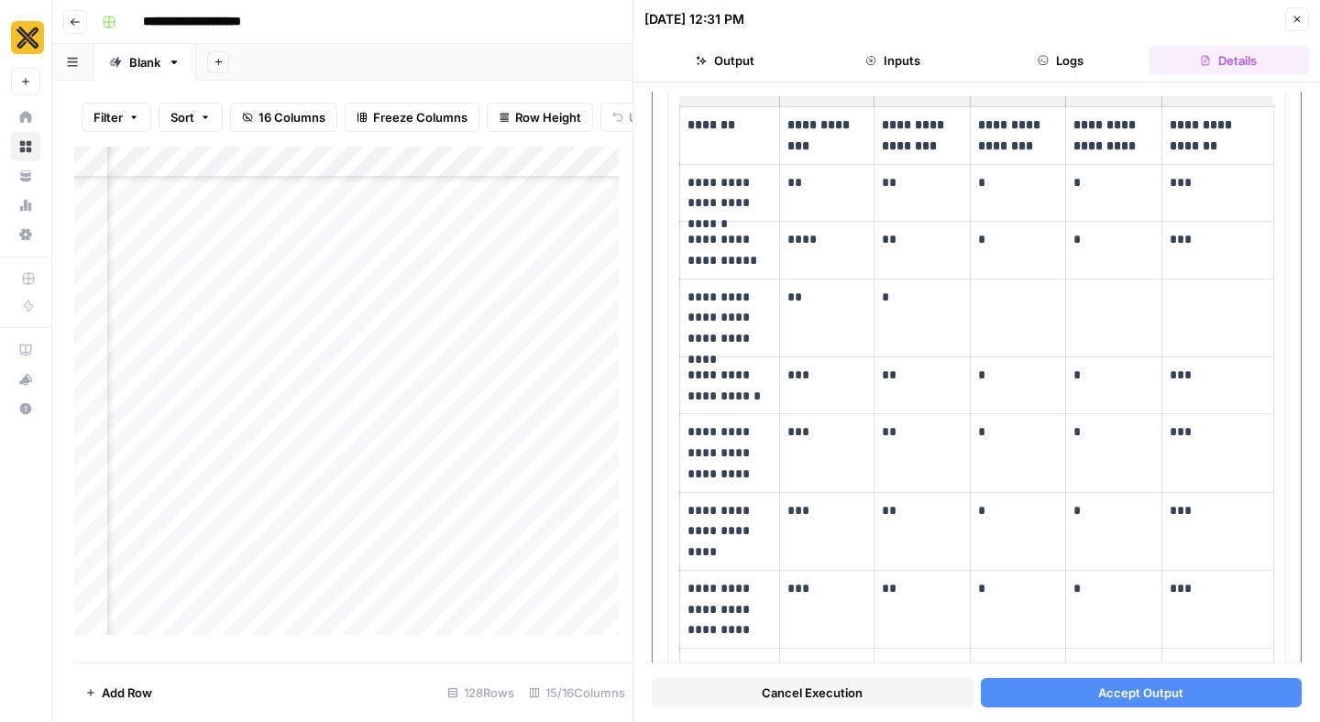
scroll to position [529, 0]
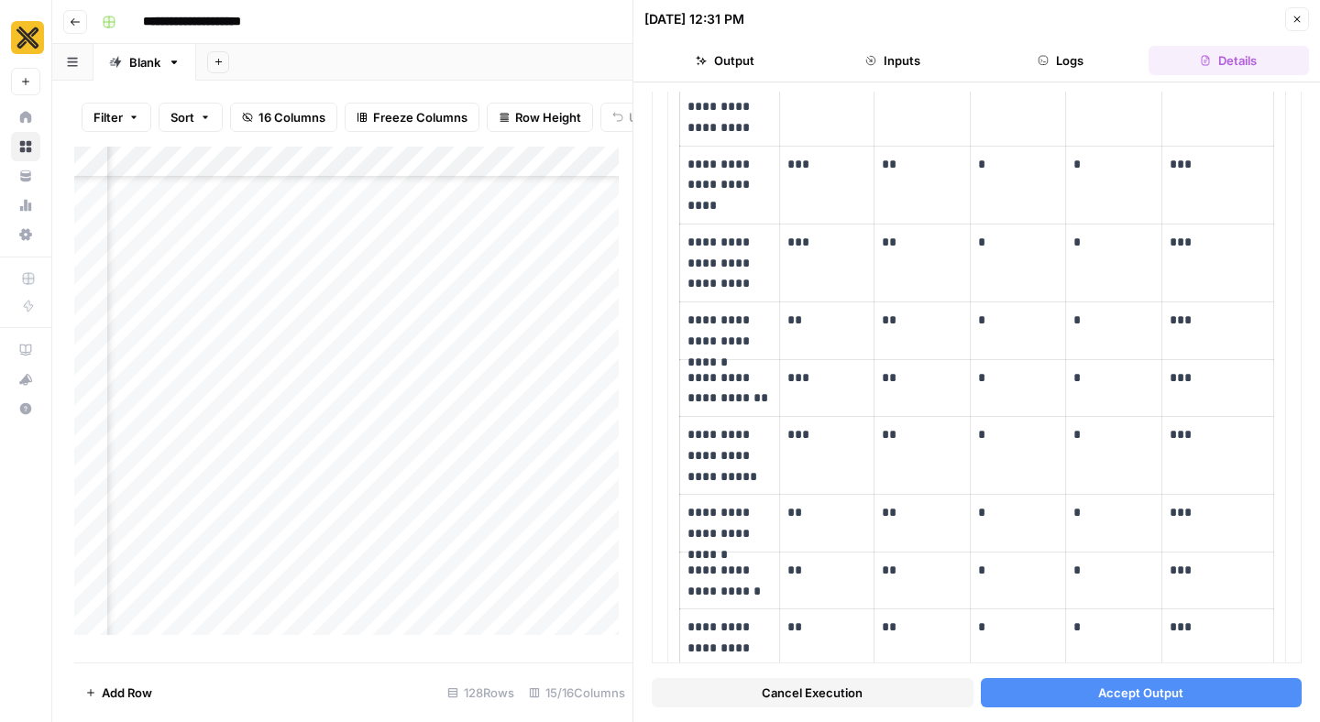
click at [1055, 695] on button "Accept Output" at bounding box center [1142, 692] width 322 height 29
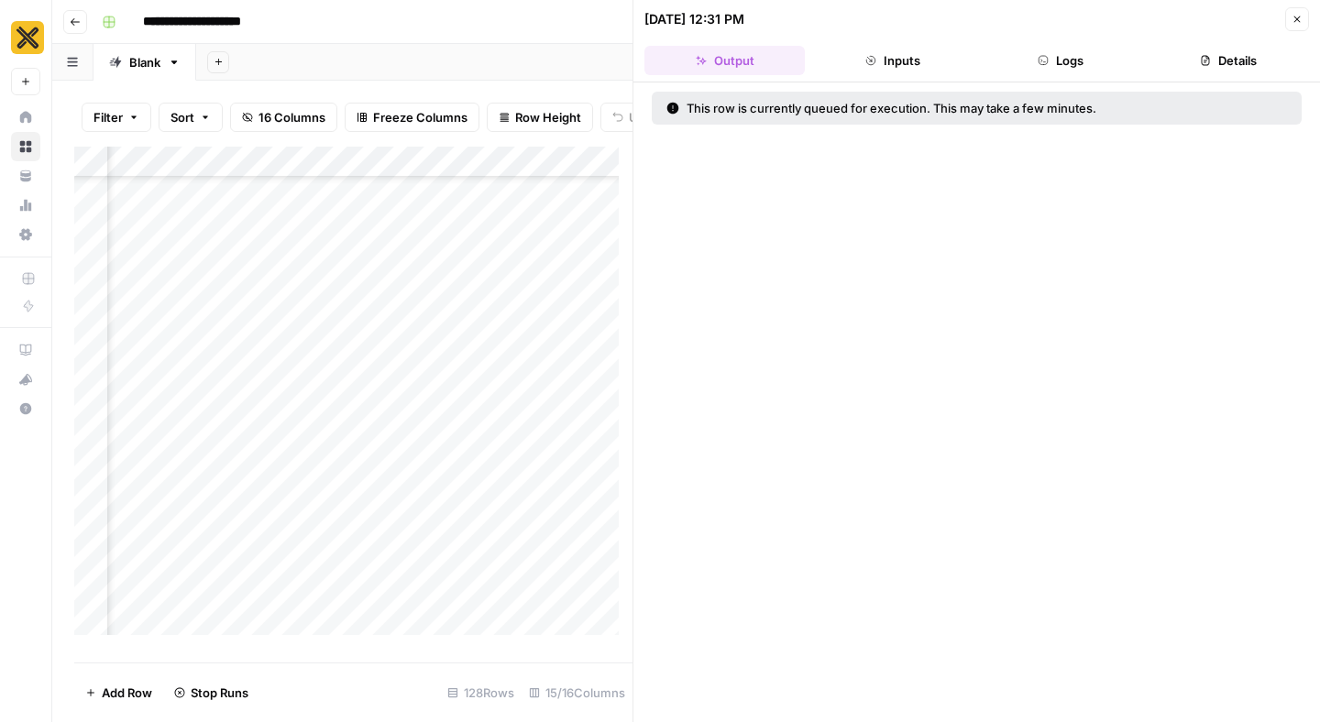
click at [1301, 16] on icon "button" at bounding box center [1297, 19] width 11 height 11
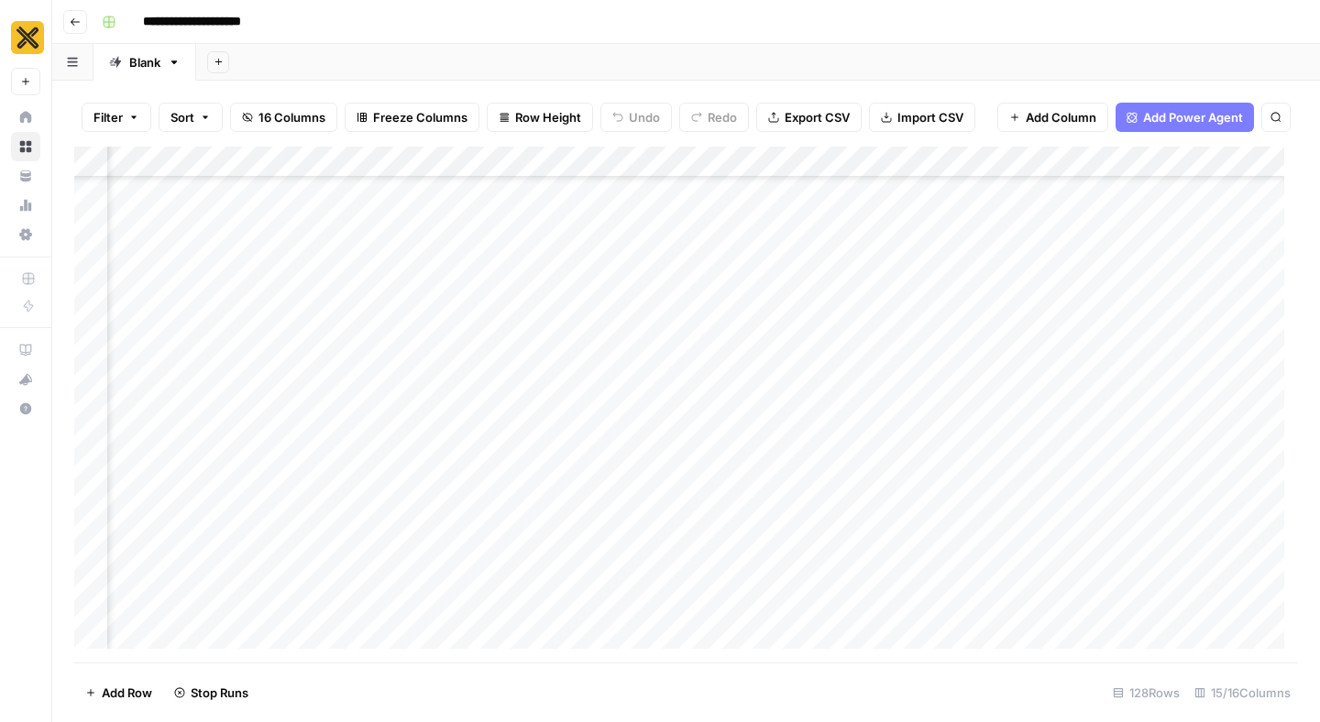
scroll to position [1331, 353]
click at [613, 481] on div "Add Column" at bounding box center [686, 405] width 1224 height 516
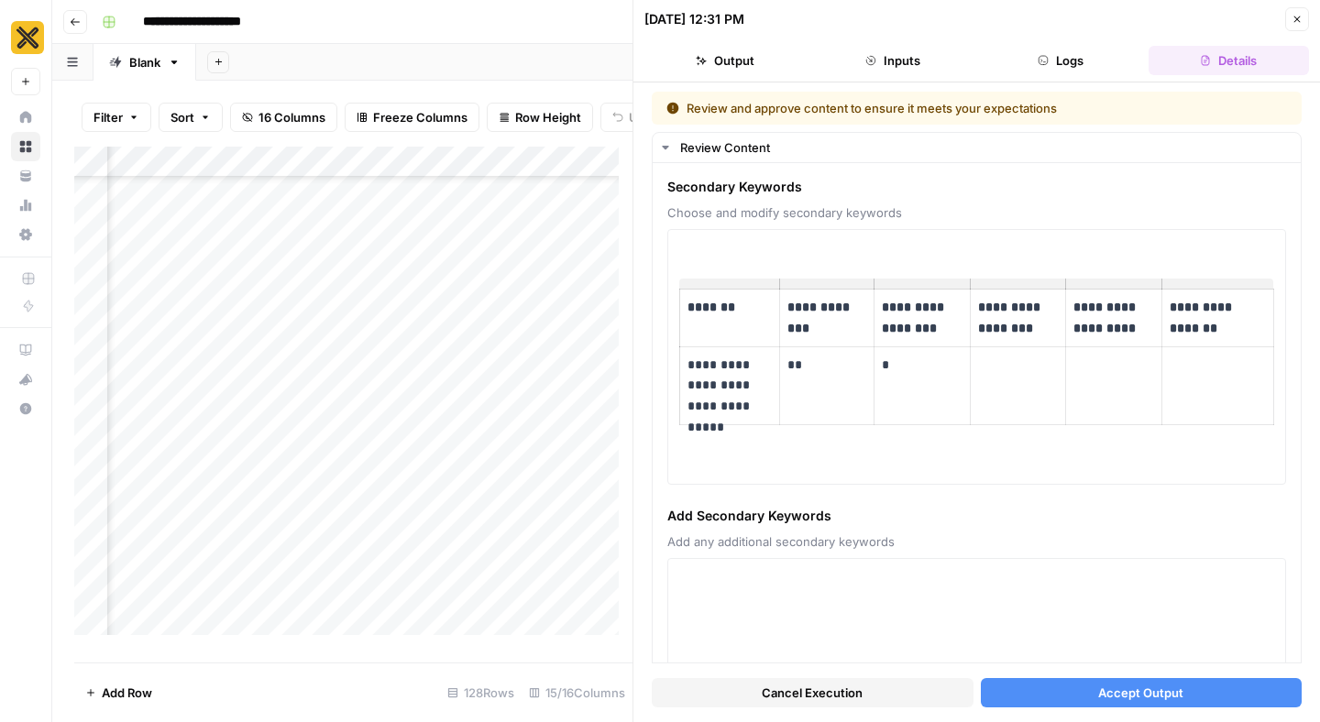
click at [1049, 698] on button "Accept Output" at bounding box center [1142, 692] width 322 height 29
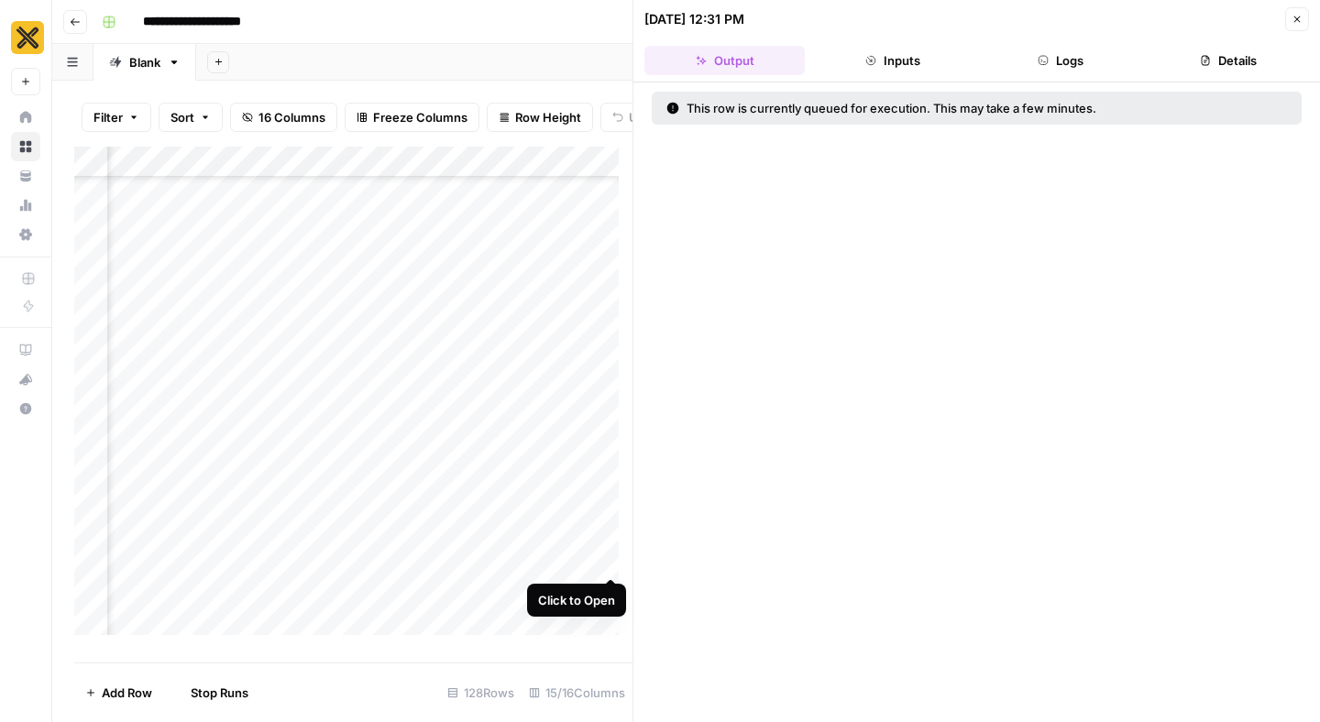
click at [610, 545] on div "Add Column" at bounding box center [353, 398] width 558 height 502
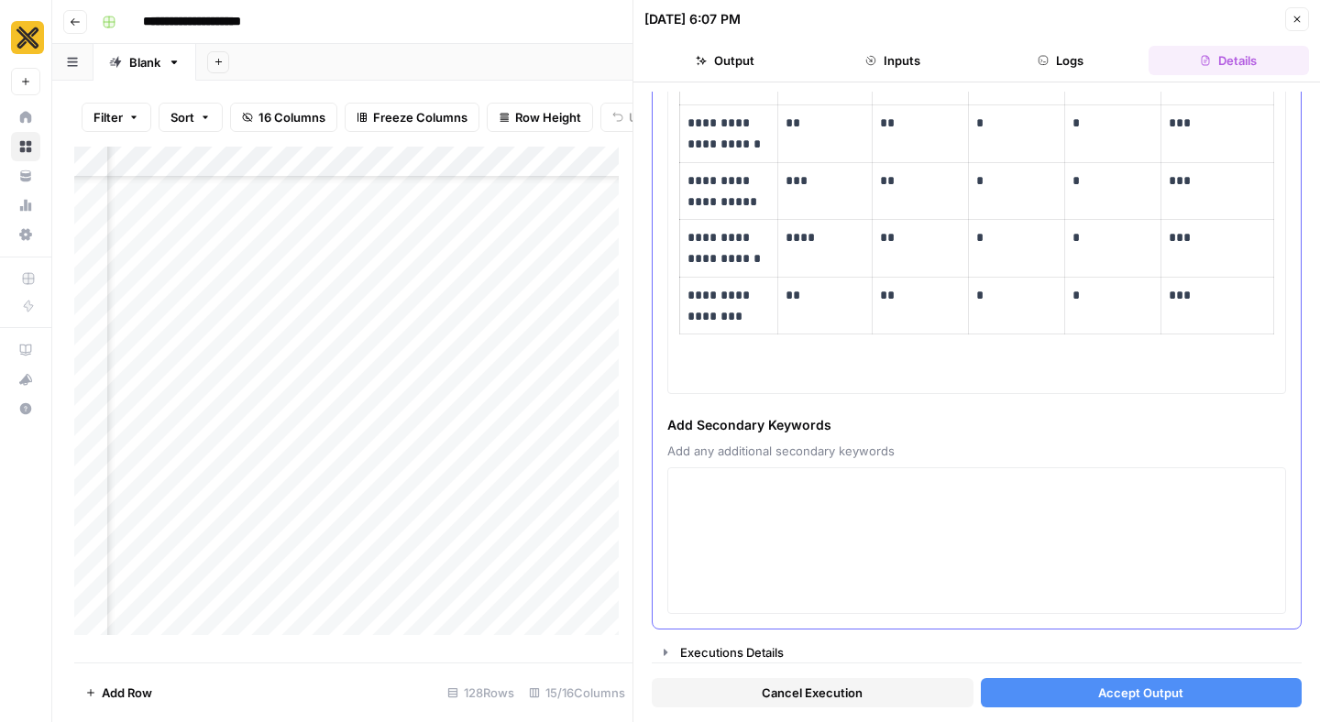
scroll to position [398, 0]
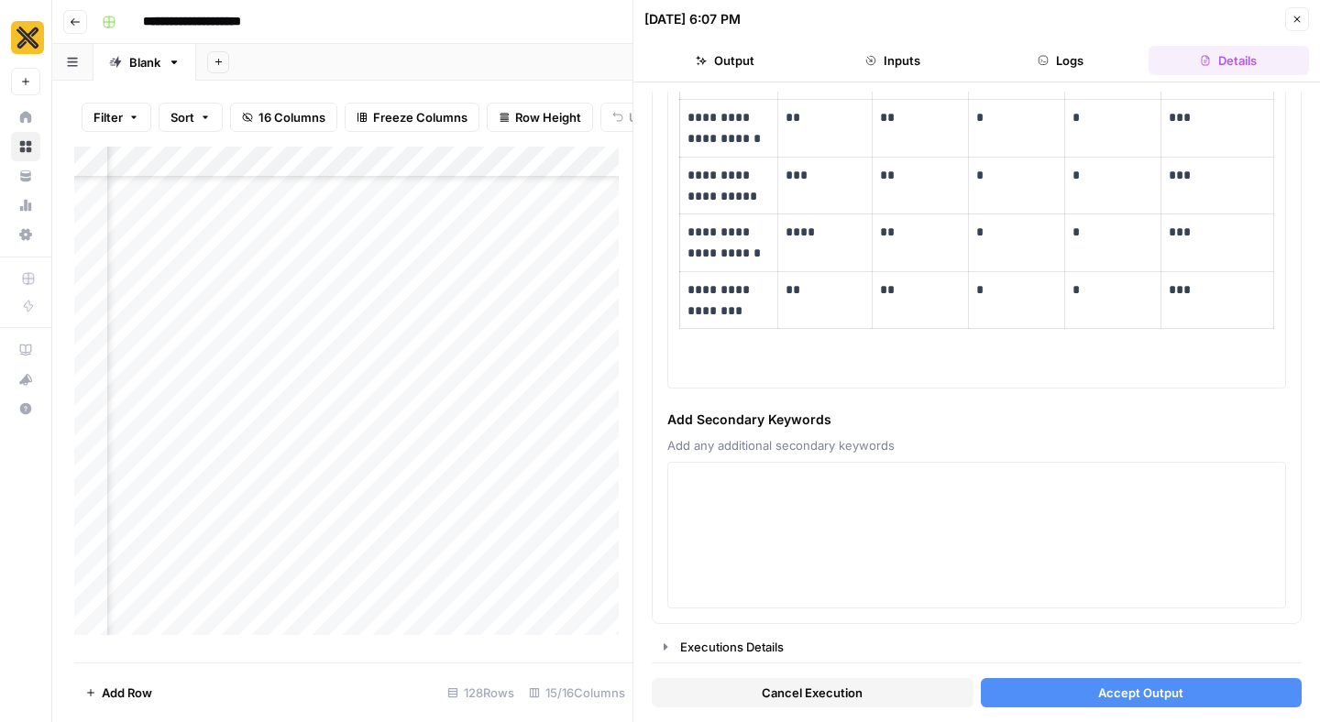
click at [1069, 694] on button "Accept Output" at bounding box center [1142, 692] width 322 height 29
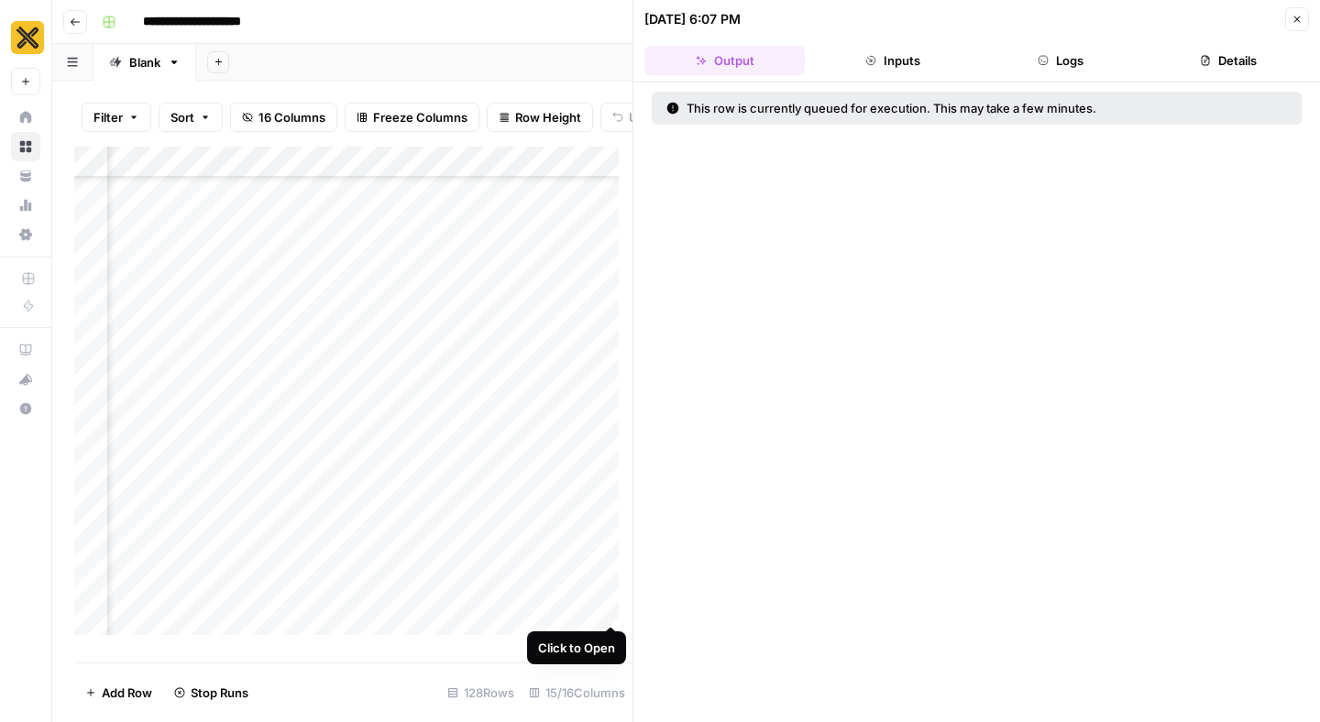
click at [611, 588] on div "Add Column" at bounding box center [353, 398] width 558 height 502
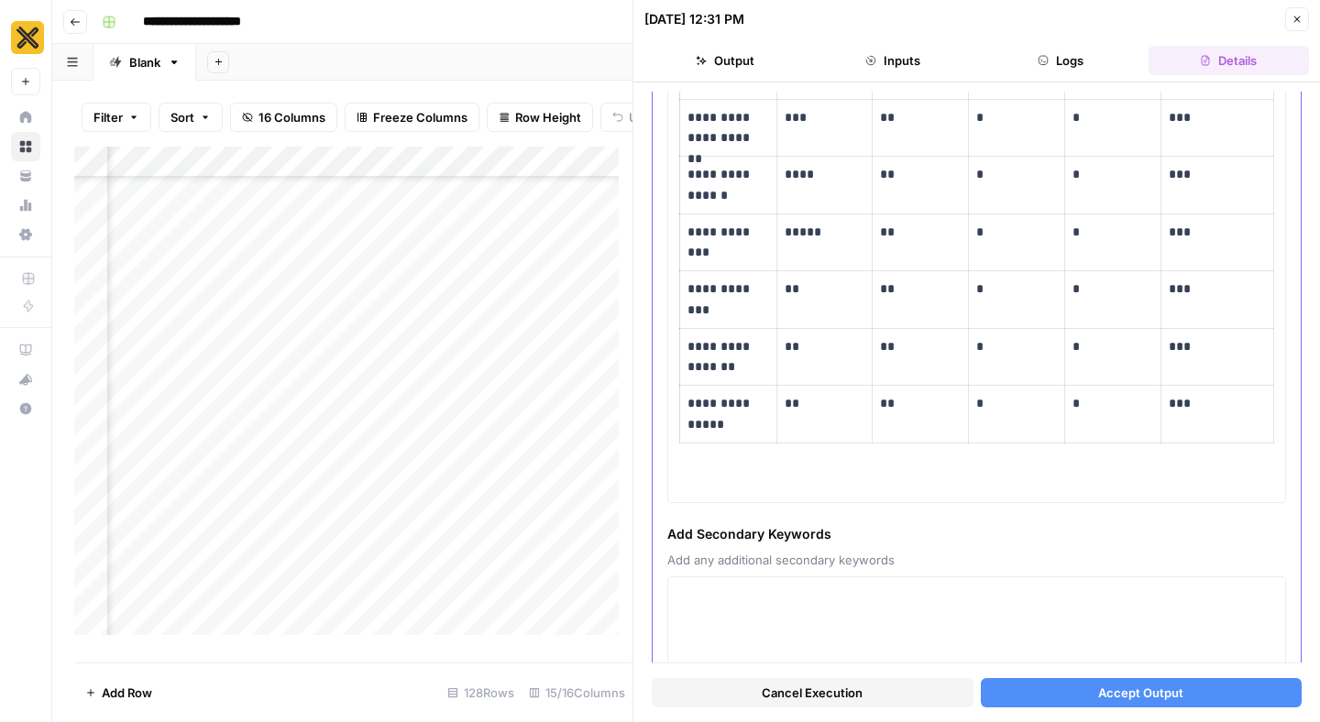
scroll to position [310, 0]
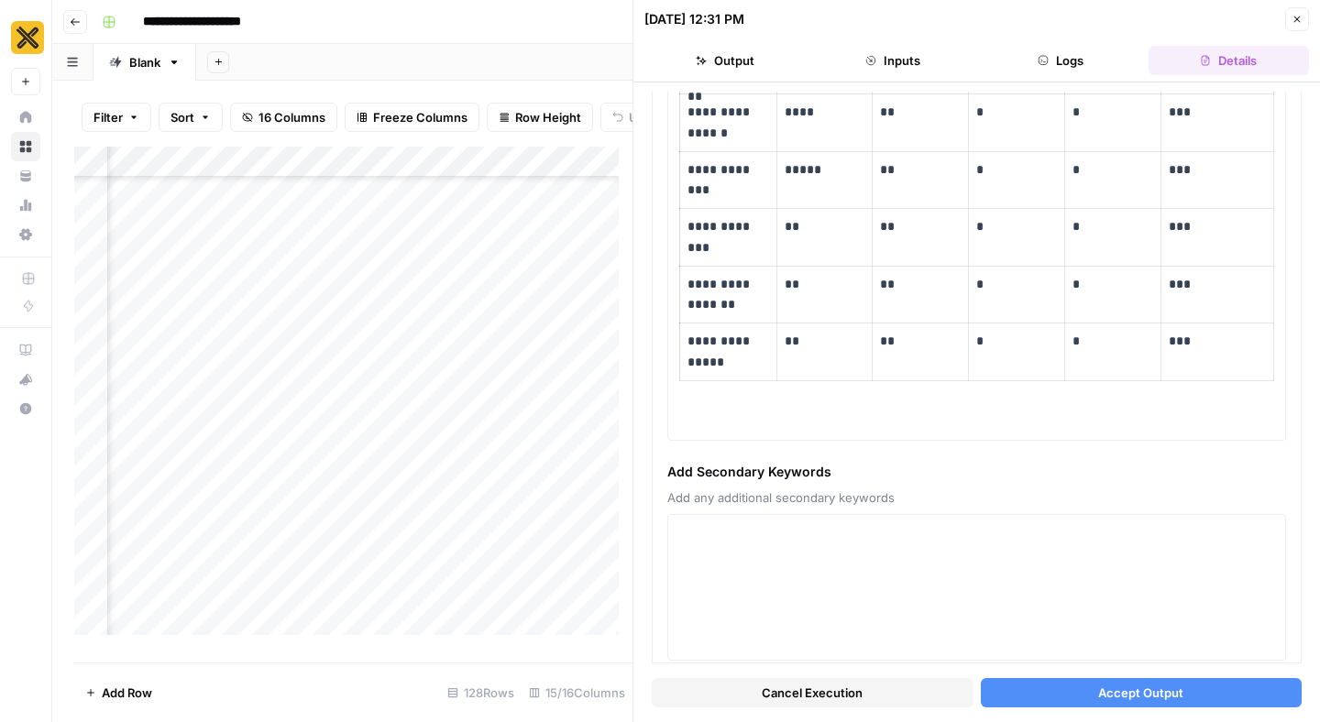
click at [1098, 691] on span "Accept Output" at bounding box center [1140, 693] width 85 height 18
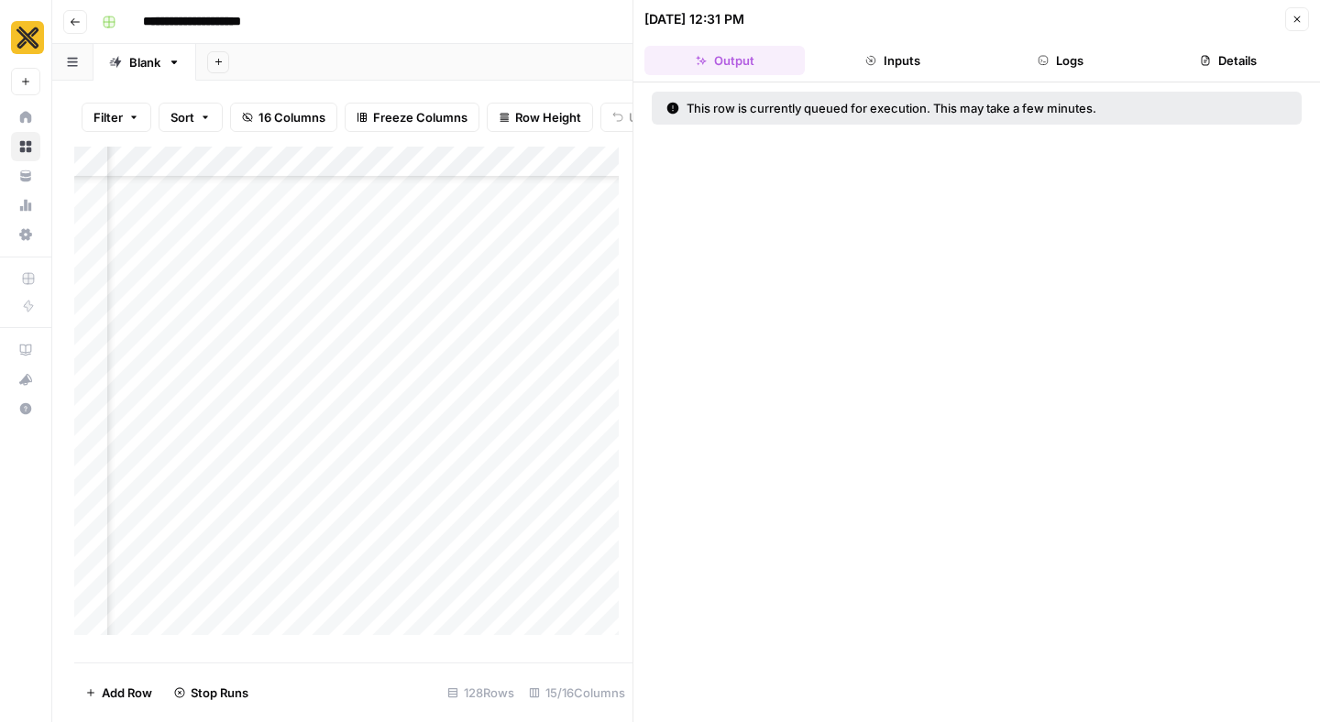
click at [1296, 29] on button "Close" at bounding box center [1297, 19] width 24 height 24
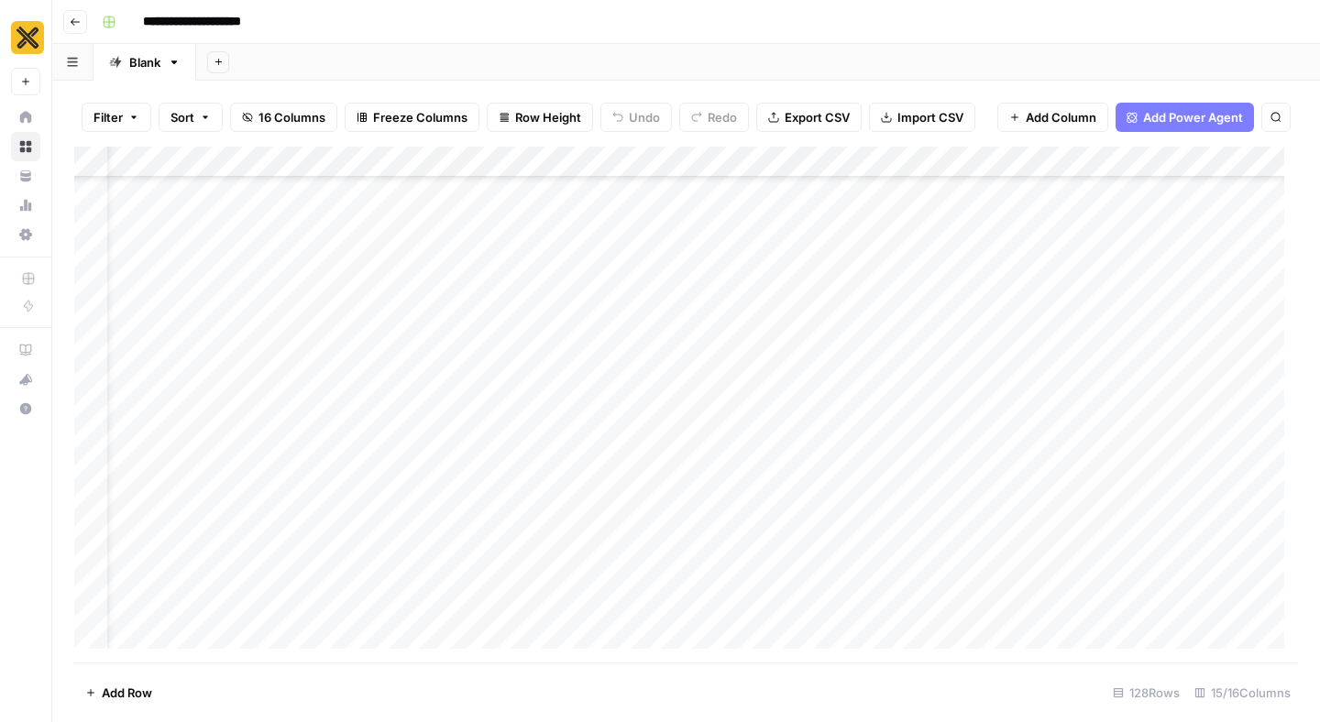
scroll to position [1482, 0]
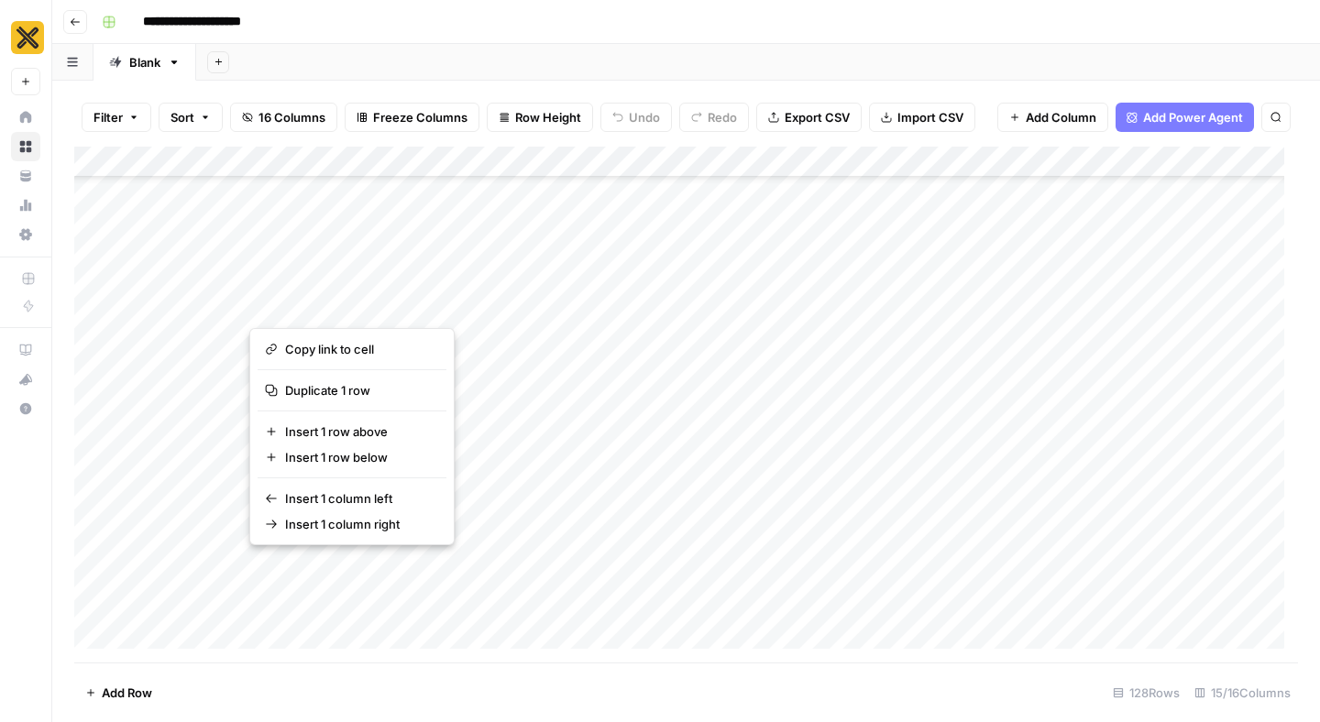
click at [550, 568] on button "button" at bounding box center [408, 577] width 318 height 49
click at [548, 572] on button "button" at bounding box center [408, 577] width 318 height 49
click at [550, 566] on button "button" at bounding box center [408, 577] width 318 height 49
click at [515, 571] on button "button" at bounding box center [408, 577] width 318 height 49
click at [618, 566] on div "Add Column" at bounding box center [686, 405] width 1224 height 516
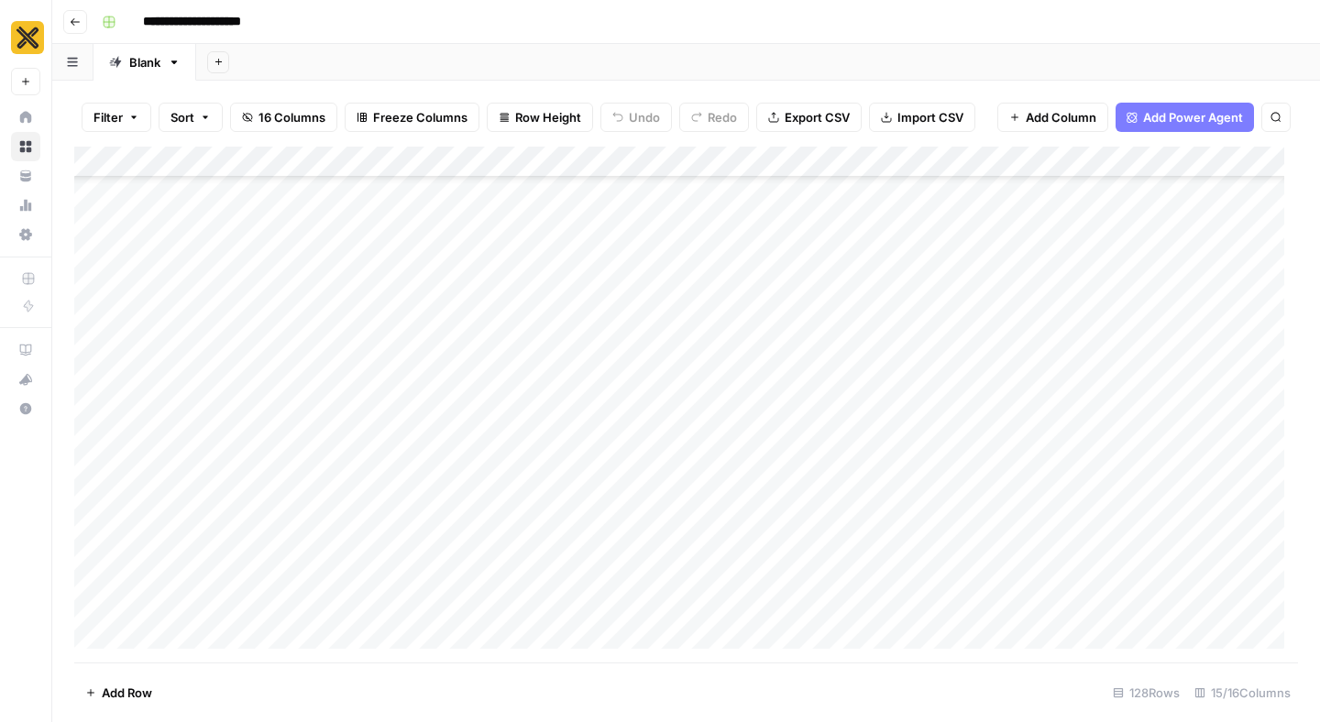
click at [548, 565] on div "Add Column" at bounding box center [686, 405] width 1224 height 516
click at [968, 566] on div "Add Column" at bounding box center [686, 405] width 1224 height 516
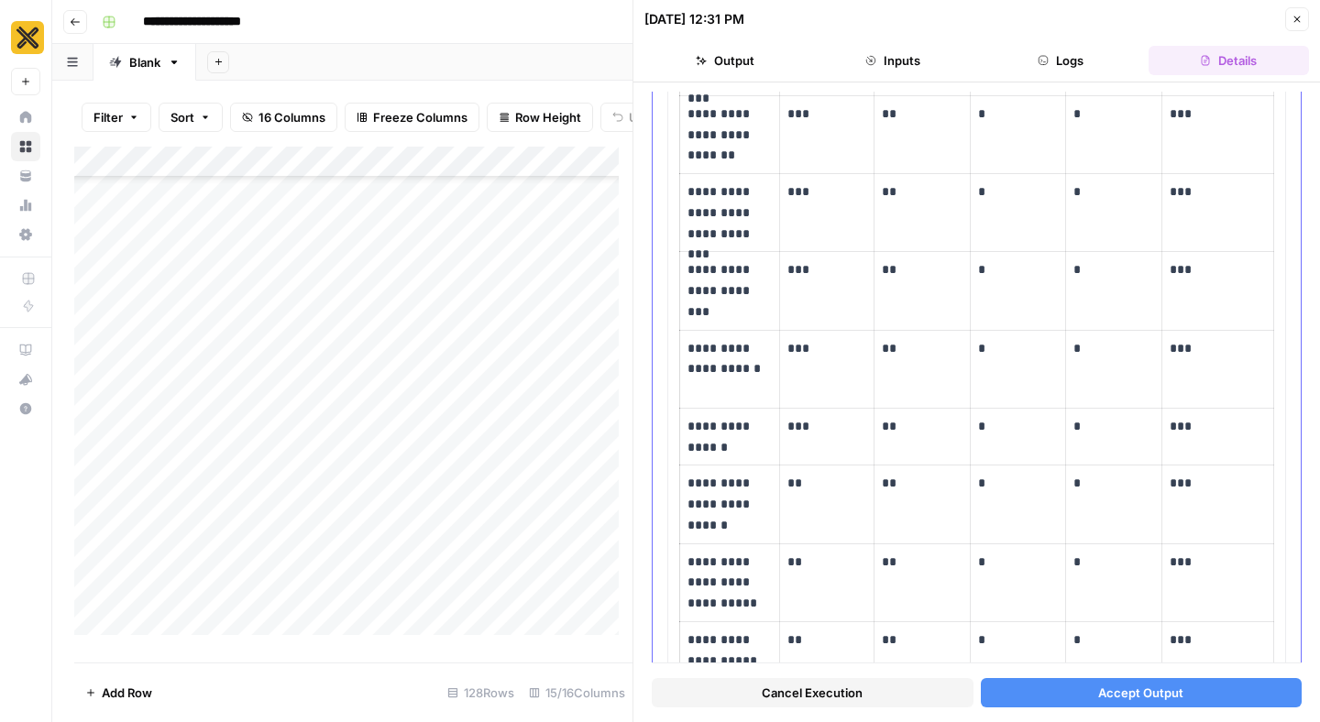
scroll to position [753, 0]
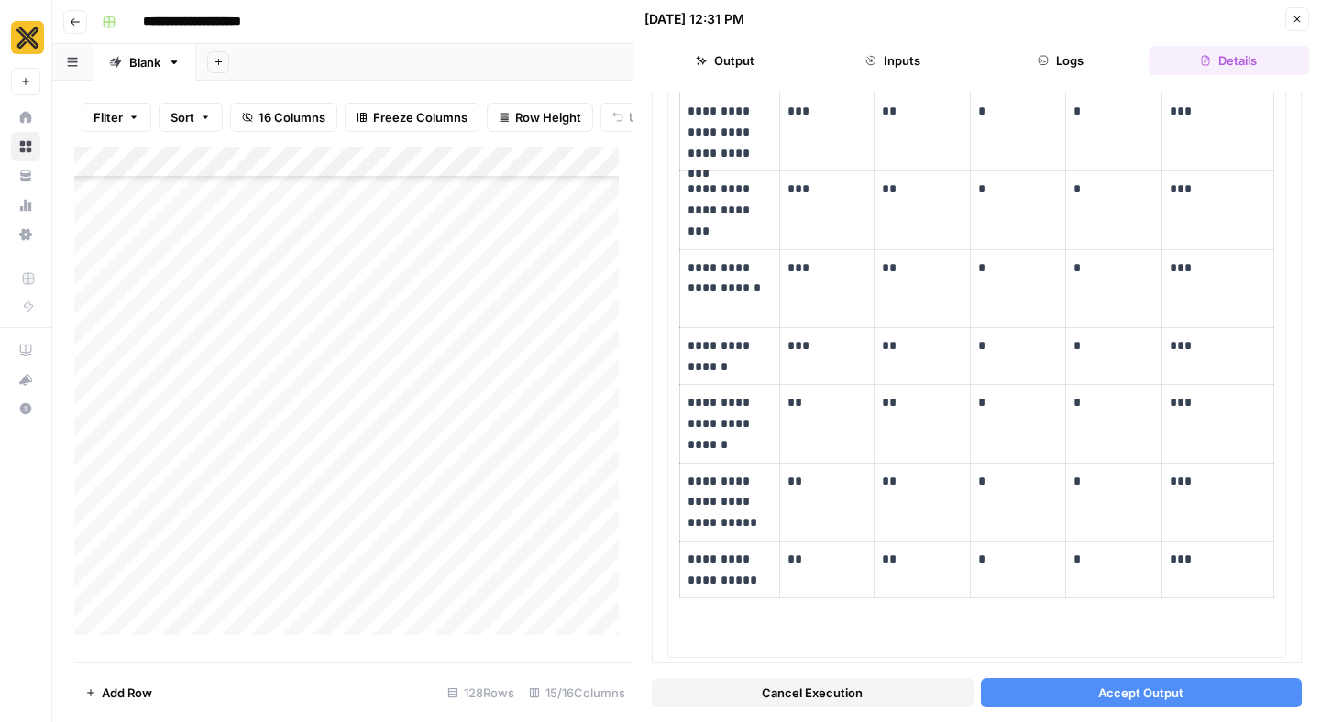
click at [1058, 689] on button "Accept Output" at bounding box center [1142, 692] width 322 height 29
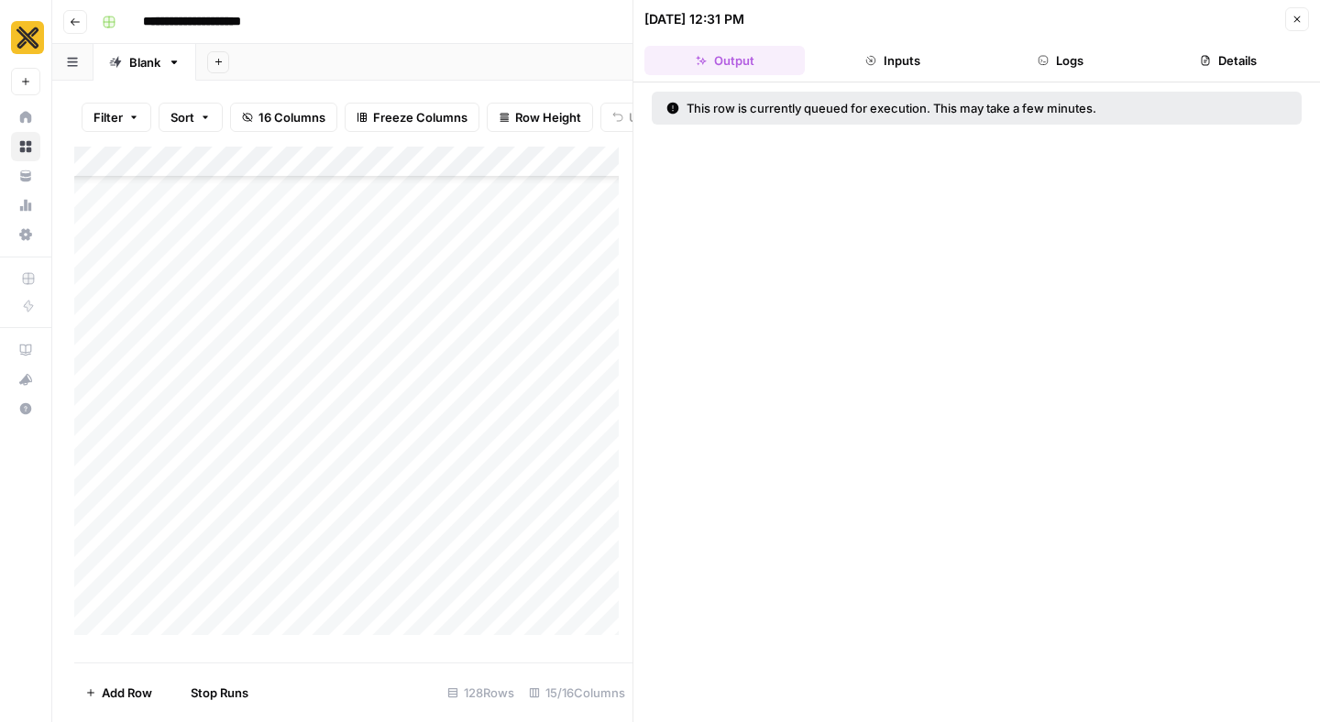
click at [1303, 23] on button "Close" at bounding box center [1297, 19] width 24 height 24
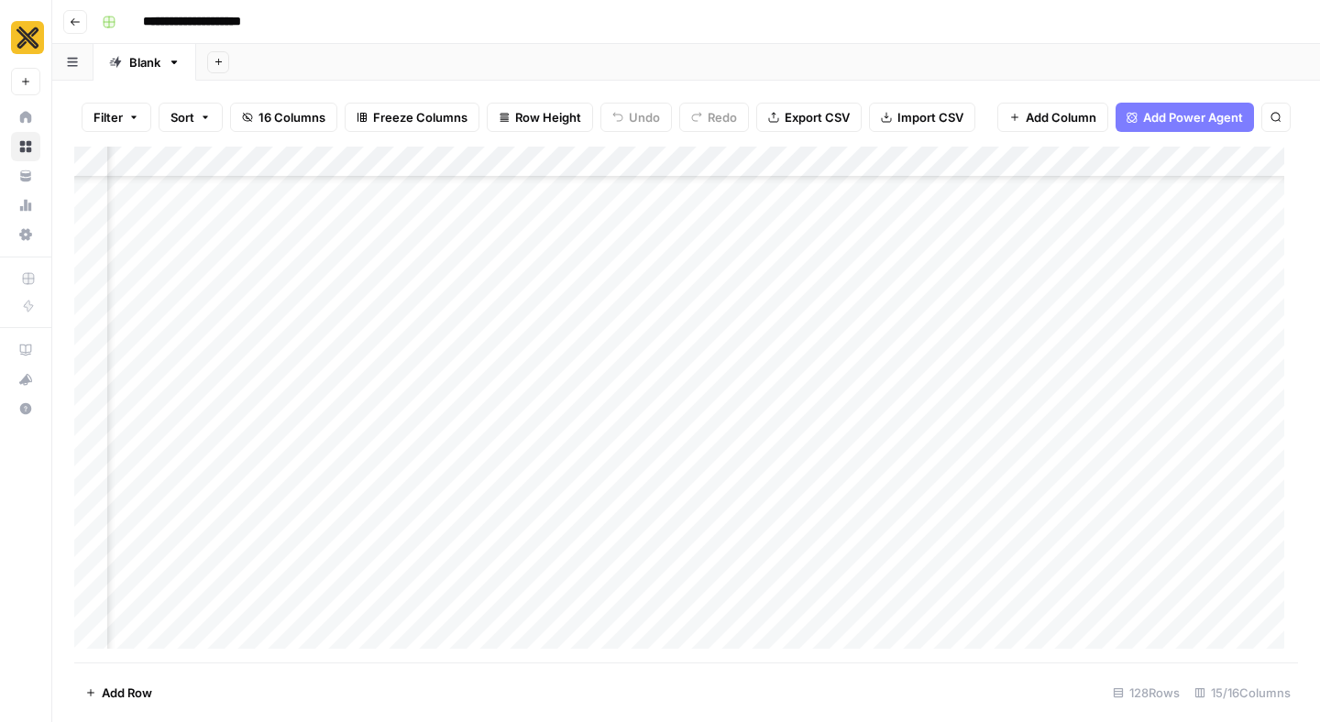
scroll to position [1090, 1304]
click at [568, 436] on div "Add Column" at bounding box center [686, 405] width 1224 height 516
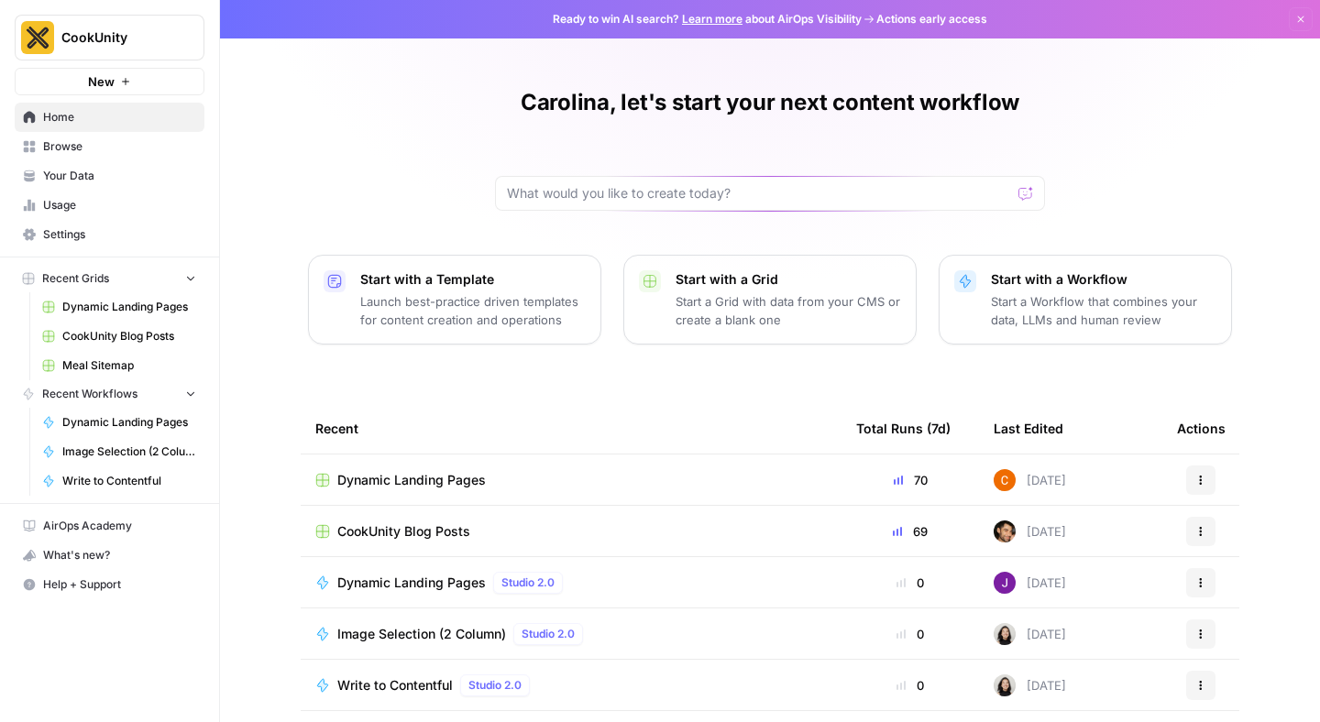
click at [396, 484] on span "Dynamic Landing Pages" at bounding box center [411, 480] width 148 height 18
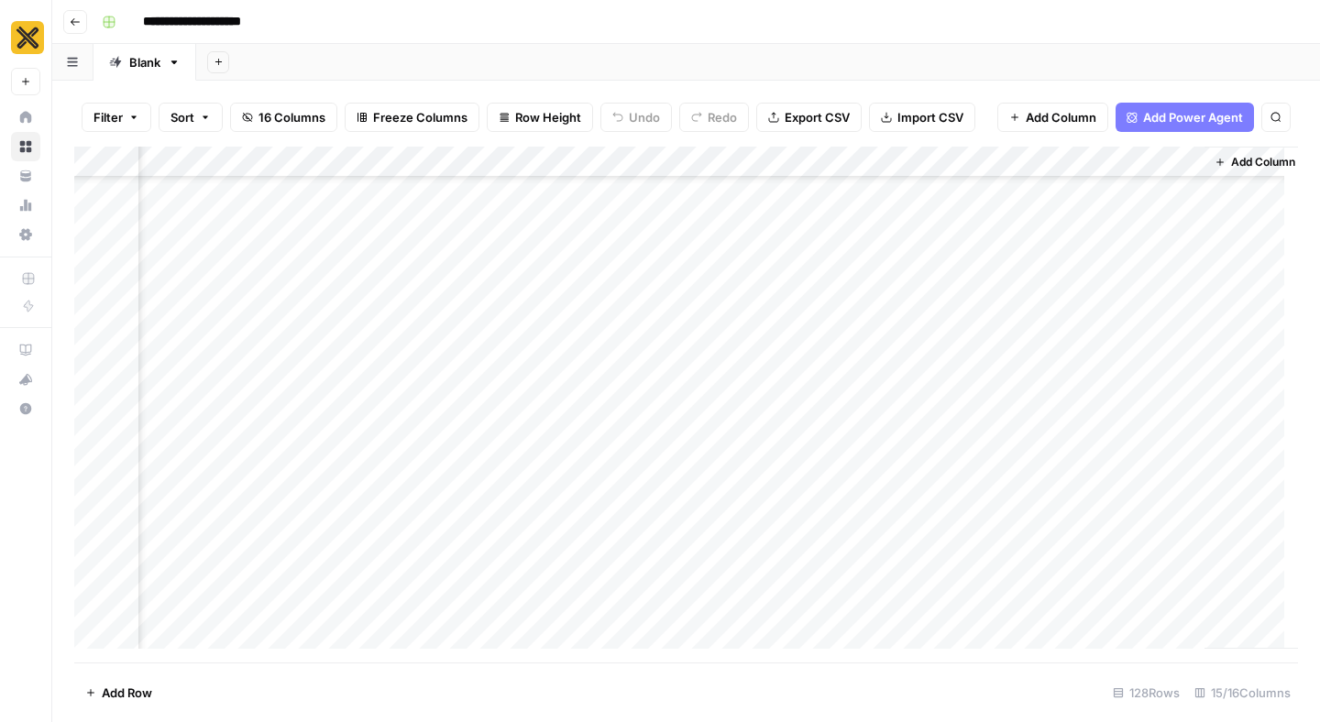
scroll to position [430, 1682]
click at [933, 434] on div "Add Column" at bounding box center [686, 405] width 1224 height 516
